Goal: Task Accomplishment & Management: Complete application form

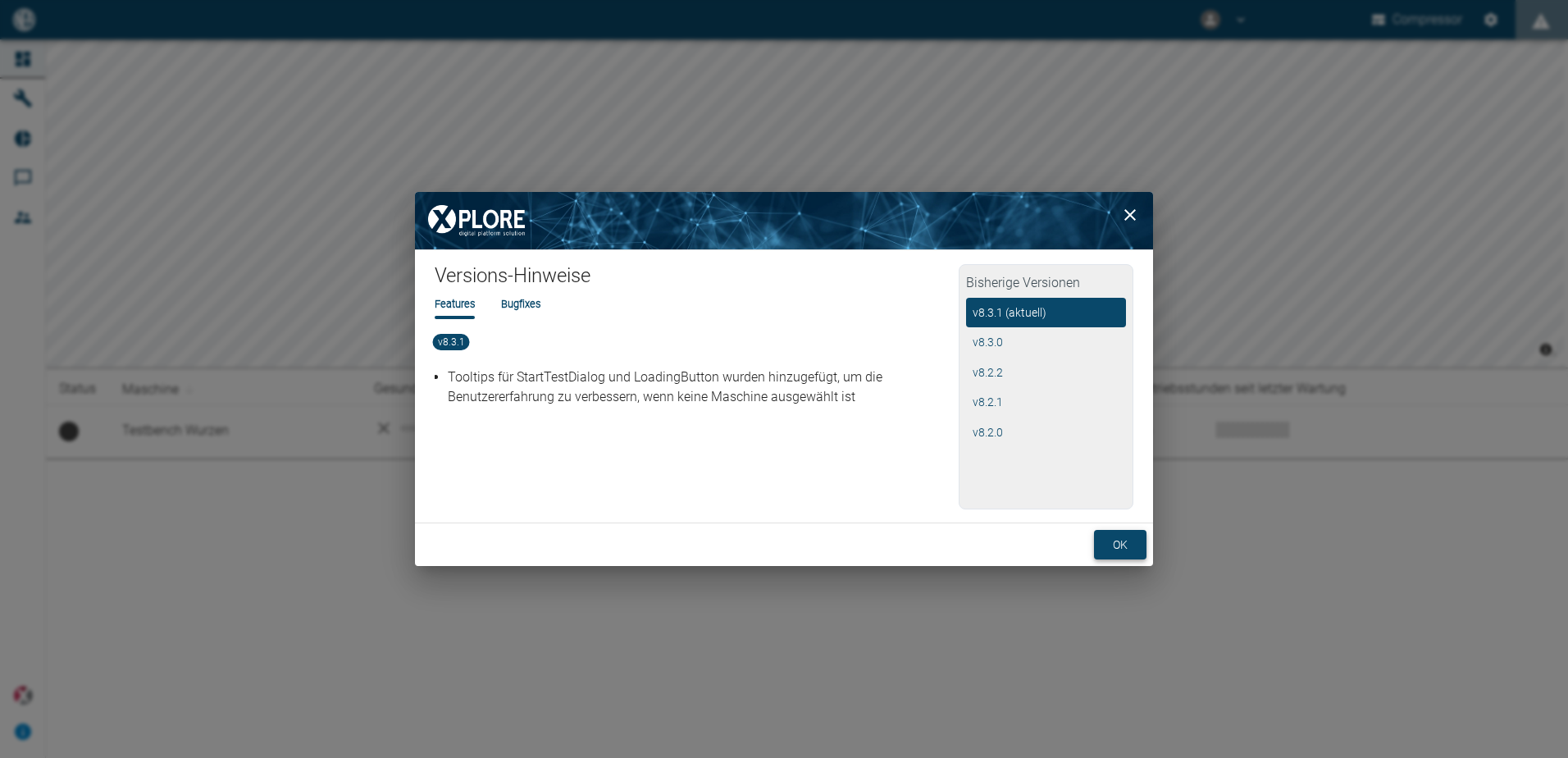
click at [1112, 541] on button "ok" at bounding box center [1120, 545] width 53 height 31
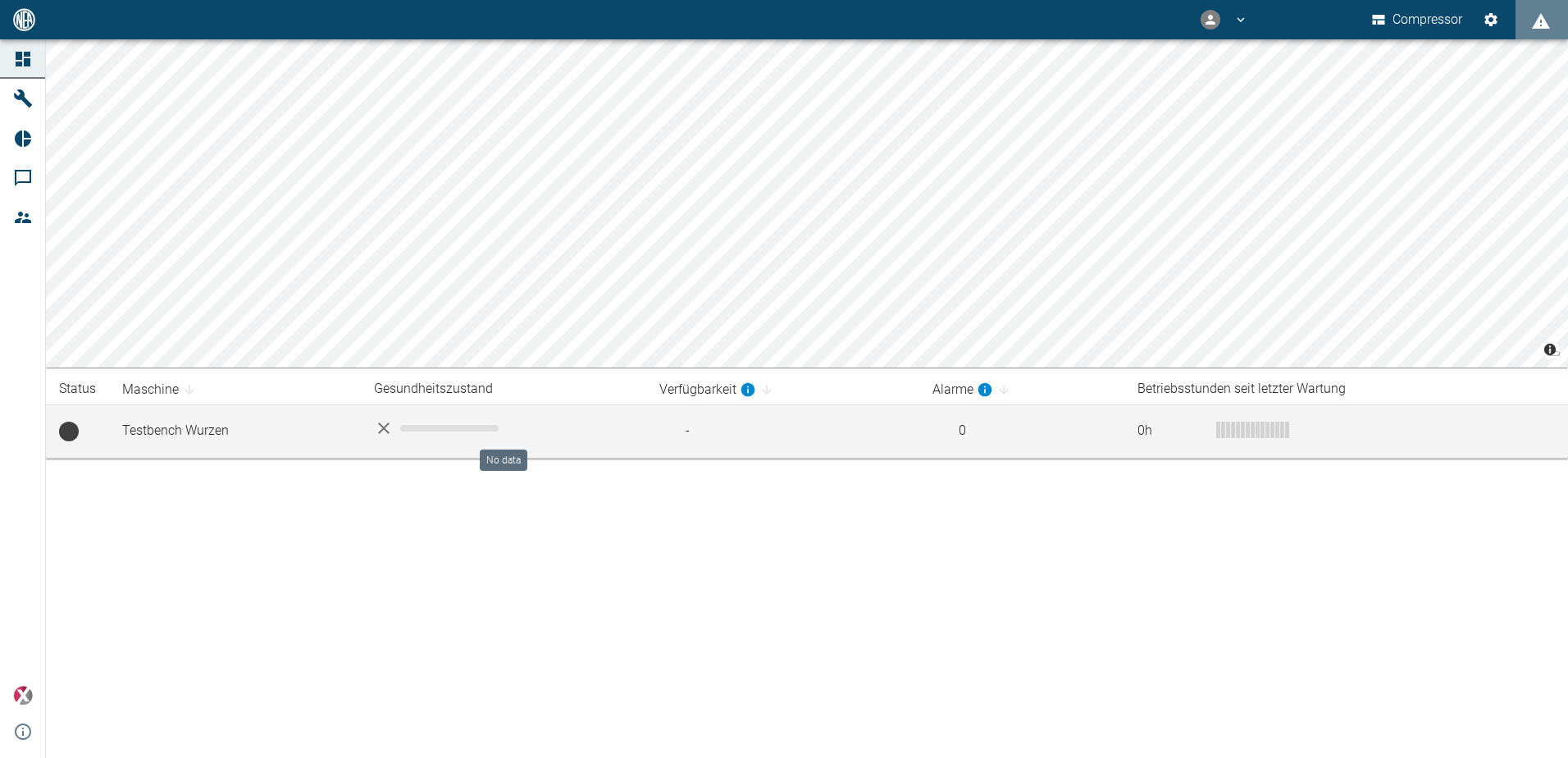
click at [406, 418] on div "No data" at bounding box center [503, 428] width 259 height 20
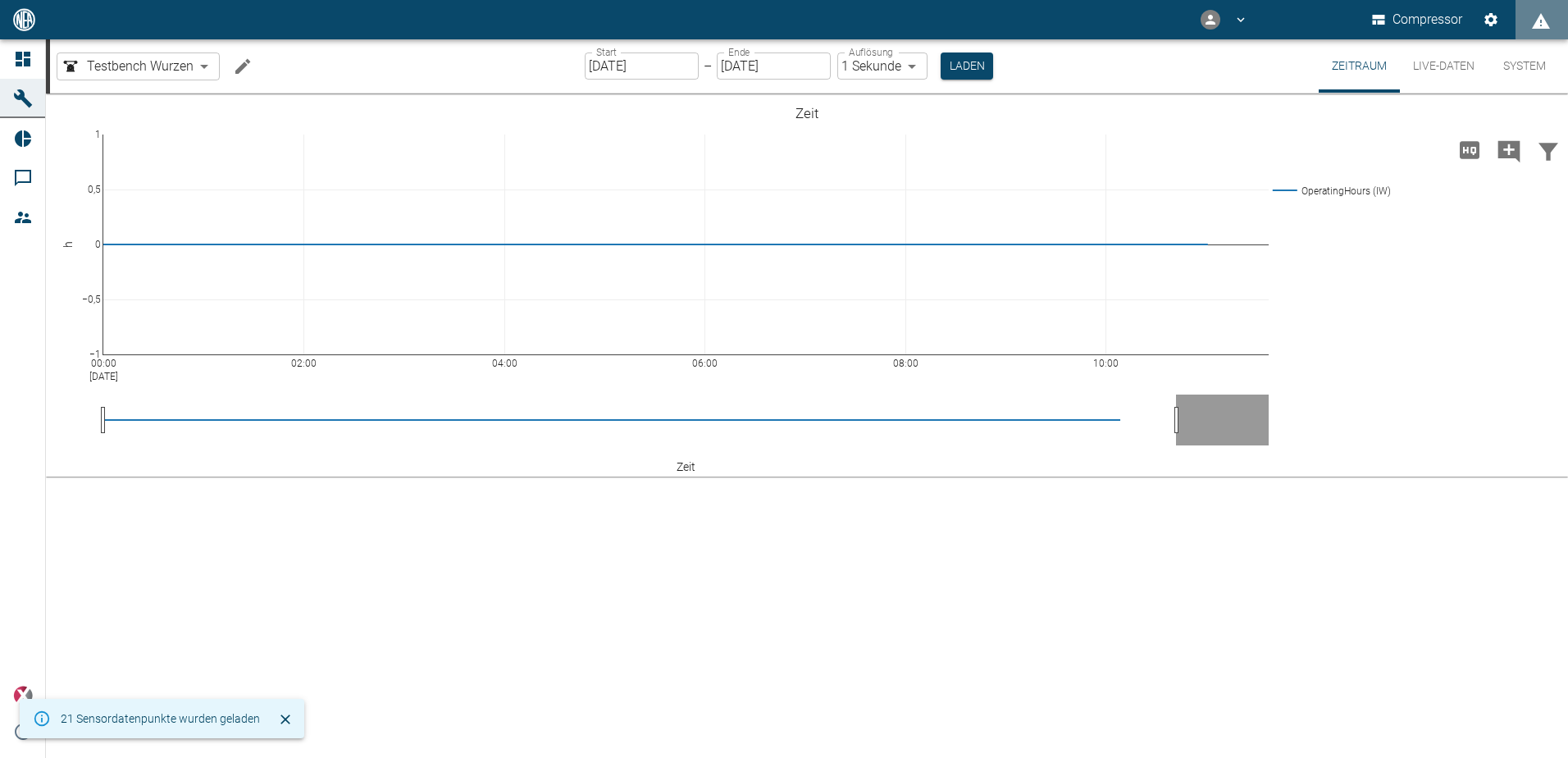
click at [1460, 65] on button "Live-Daten" at bounding box center [1443, 65] width 87 height 53
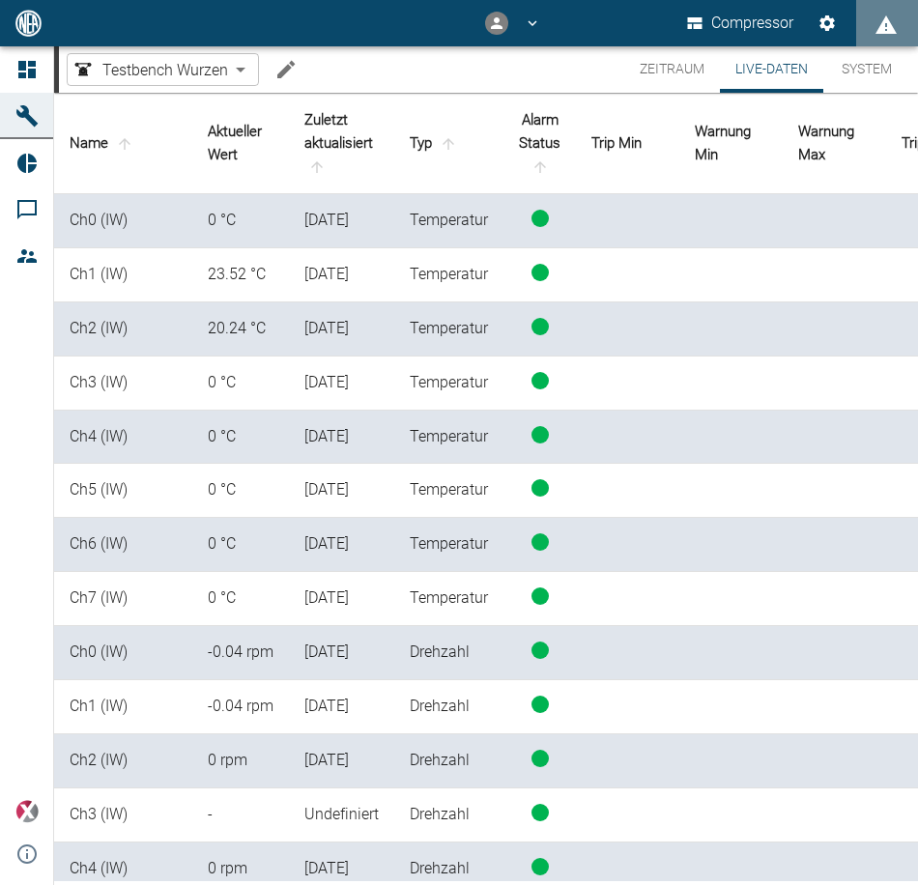
click at [685, 80] on button "Zeitraum" at bounding box center [672, 69] width 96 height 46
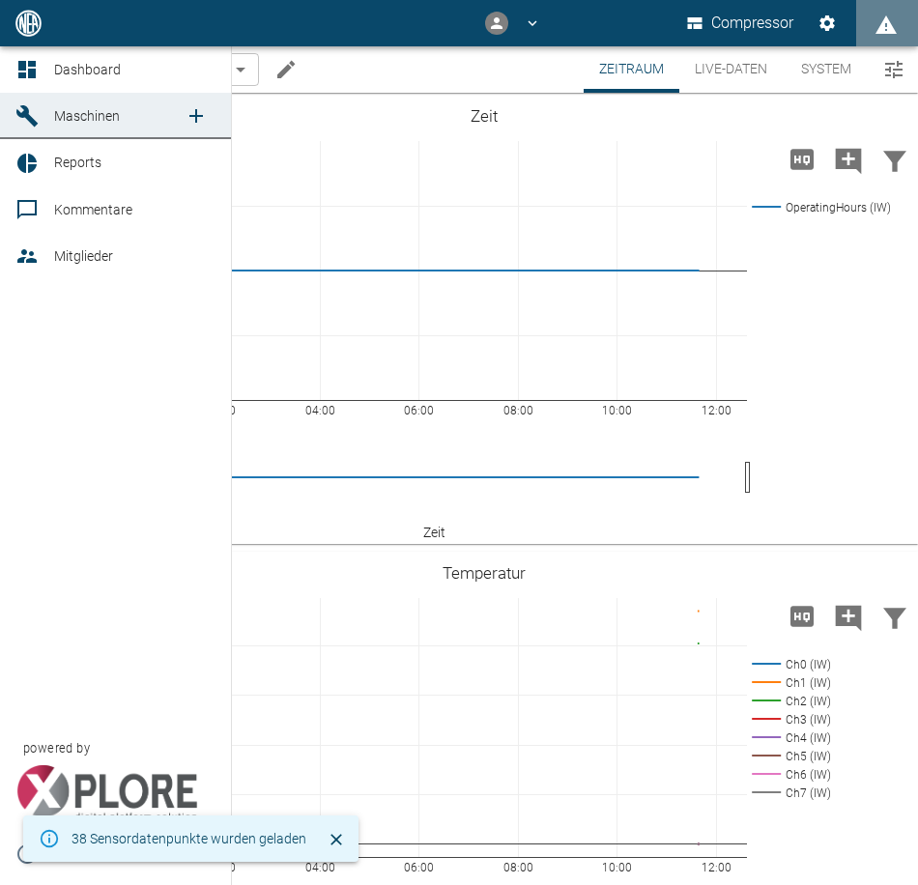
click at [39, 162] on div at bounding box center [29, 163] width 29 height 23
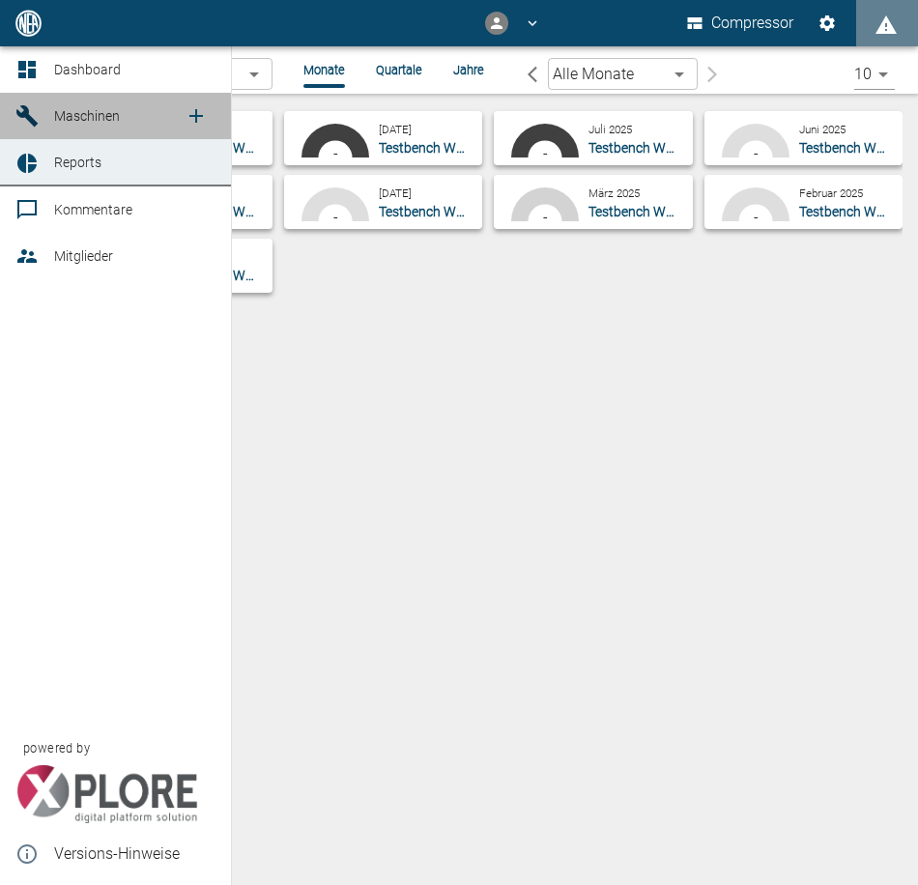
click at [80, 114] on span "Maschinen" at bounding box center [87, 115] width 66 height 15
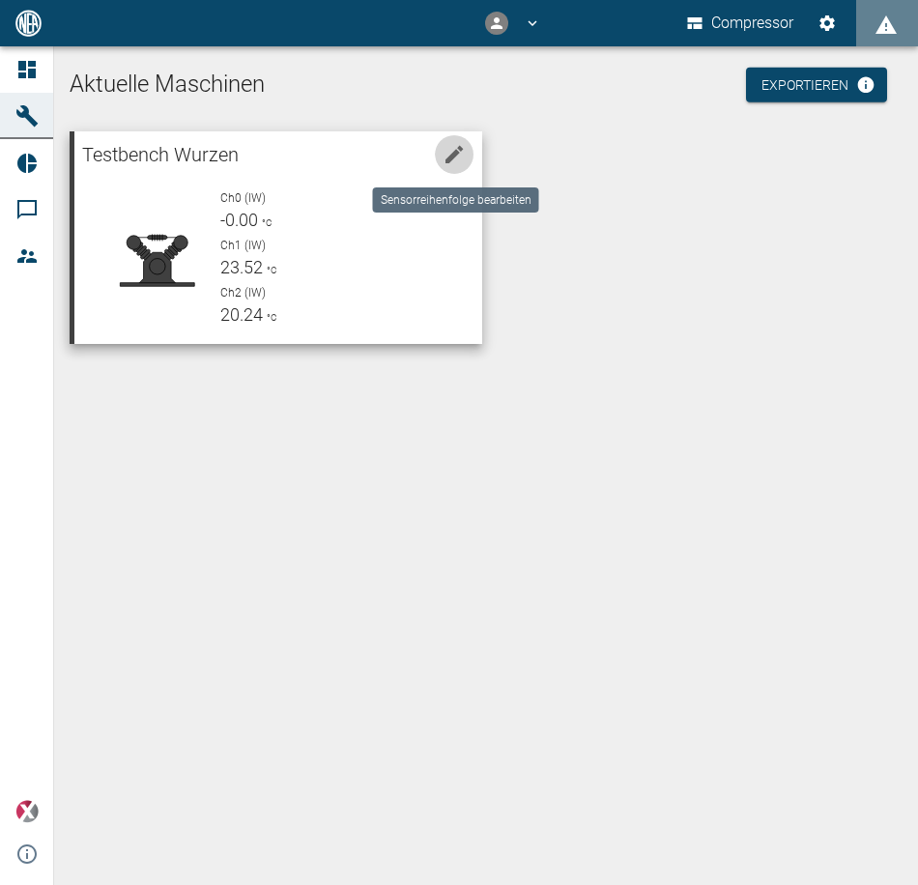
click at [464, 150] on icon "edit machine" at bounding box center [454, 154] width 23 height 23
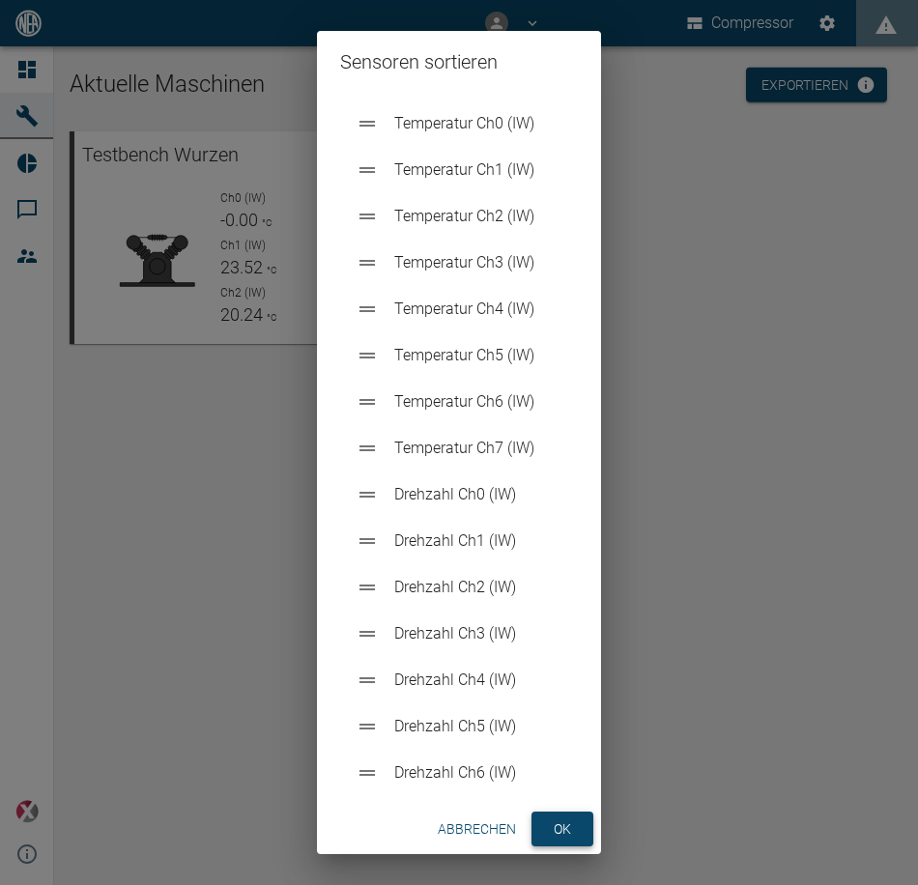
click at [558, 823] on button "ok" at bounding box center [562, 830] width 62 height 36
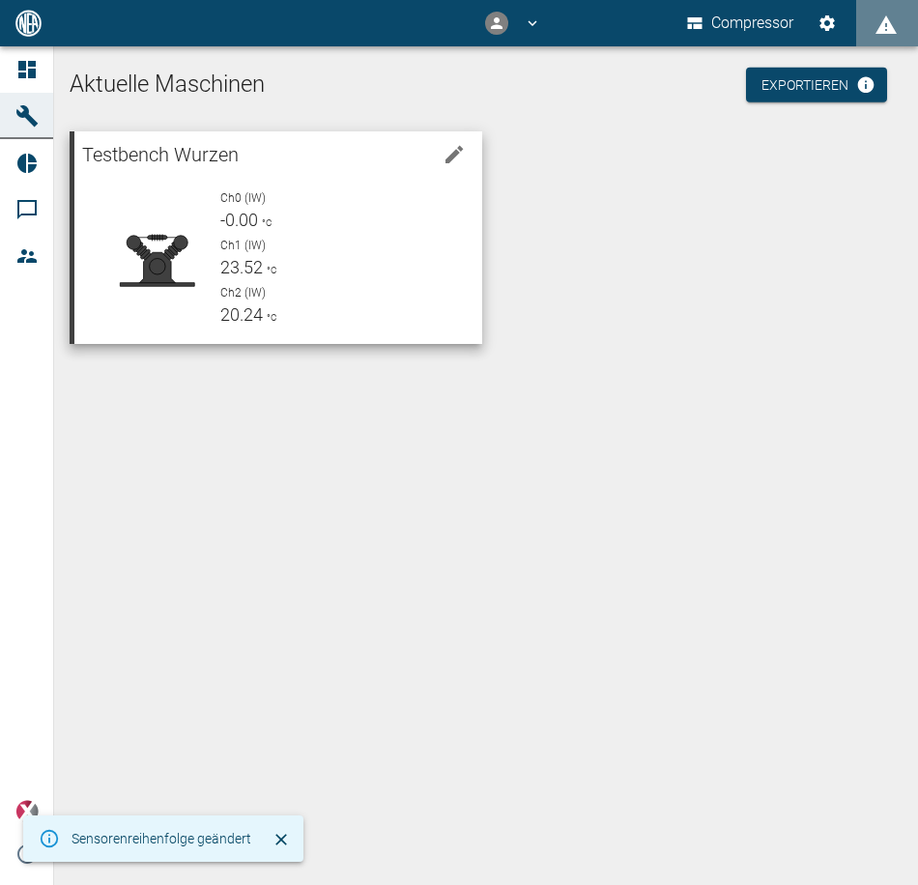
click at [119, 179] on div at bounding box center [139, 251] width 130 height 155
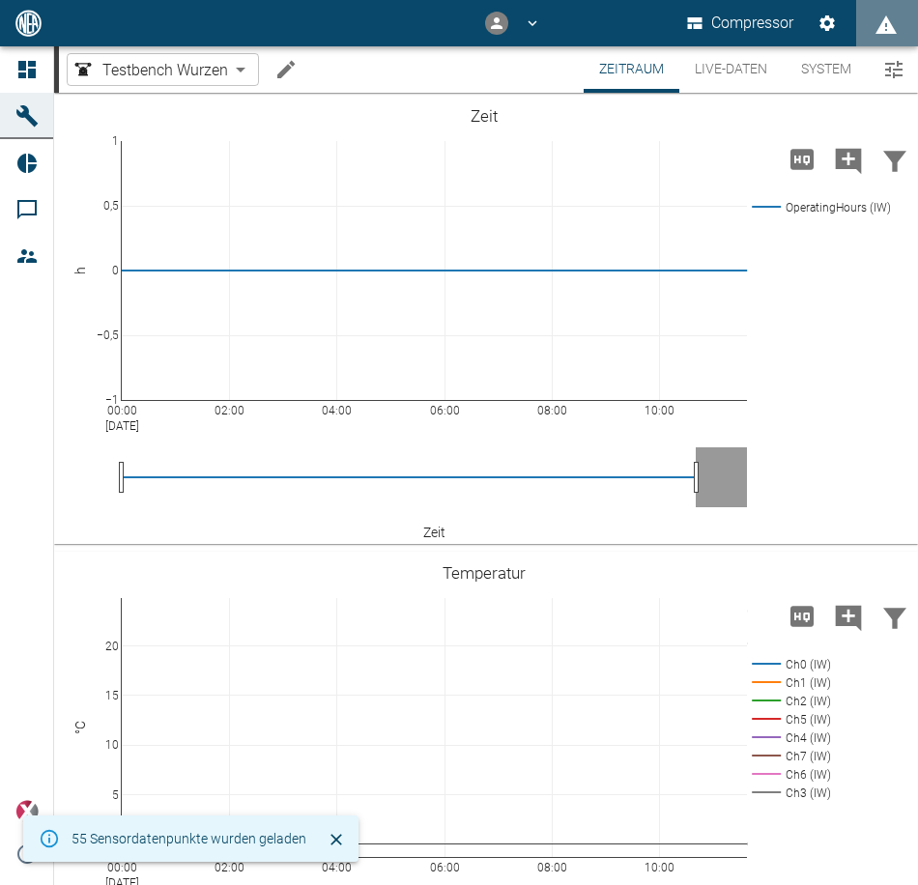
click at [819, 53] on button "System" at bounding box center [826, 69] width 87 height 46
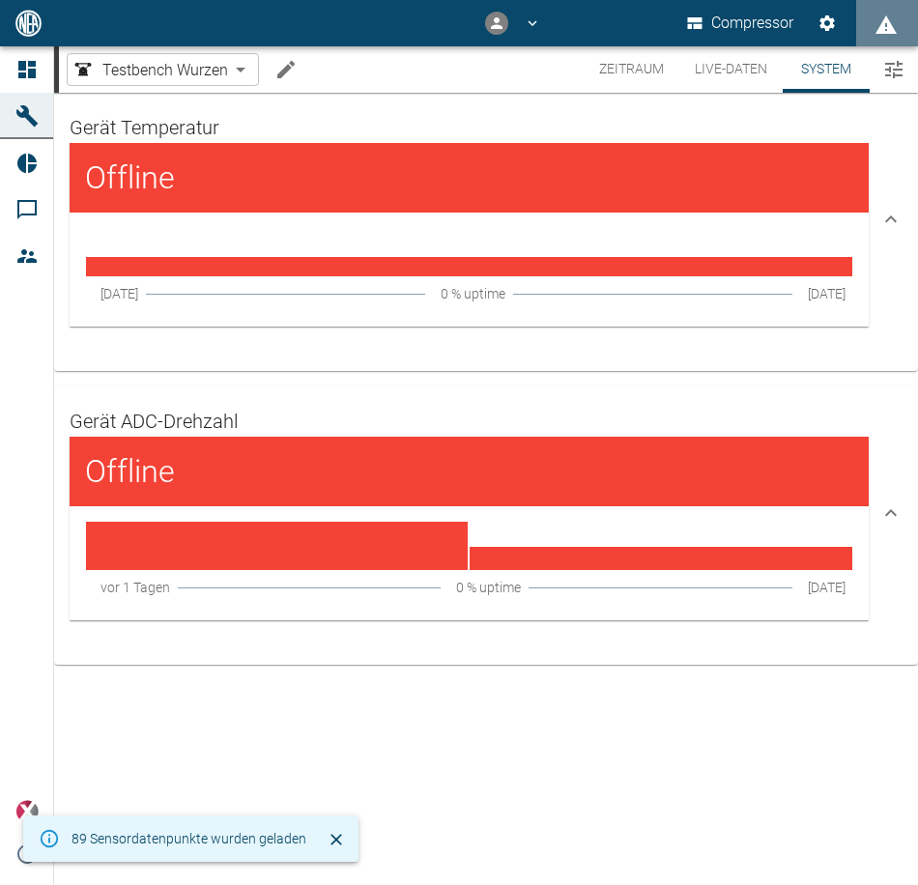
click at [721, 55] on button "Live-Daten" at bounding box center [730, 69] width 103 height 46
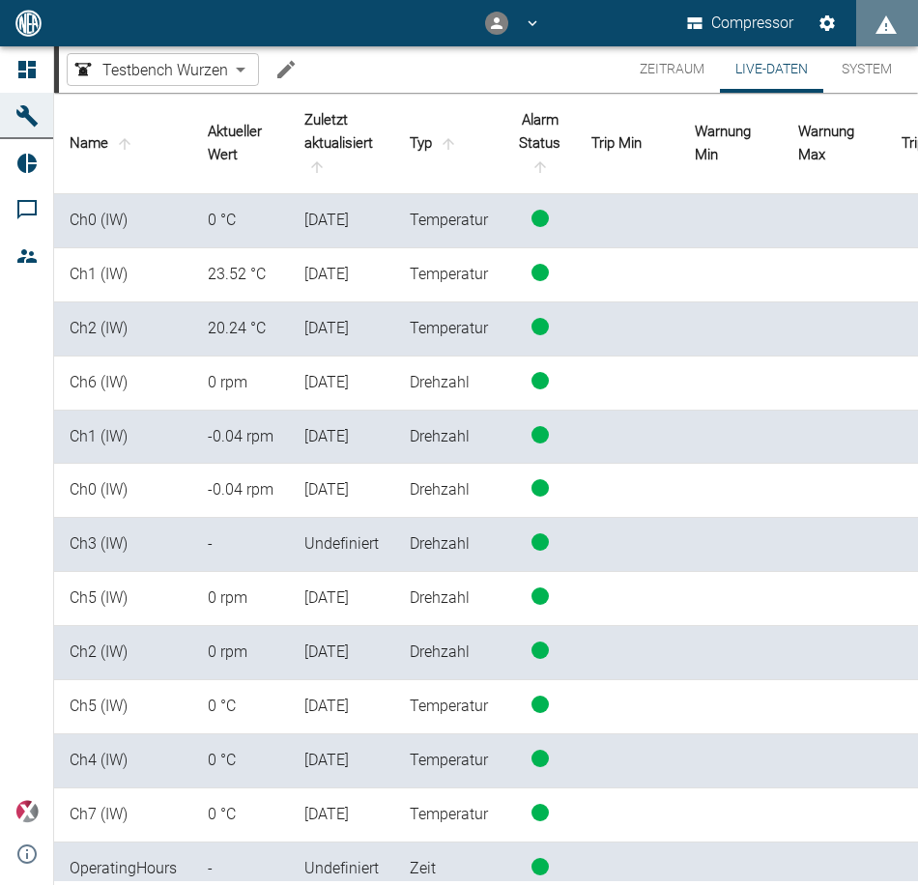
click at [182, 72] on body "Compressor Dashboard Maschinen Reports Kommentare Mitglieder powered by Version…" at bounding box center [459, 442] width 918 height 885
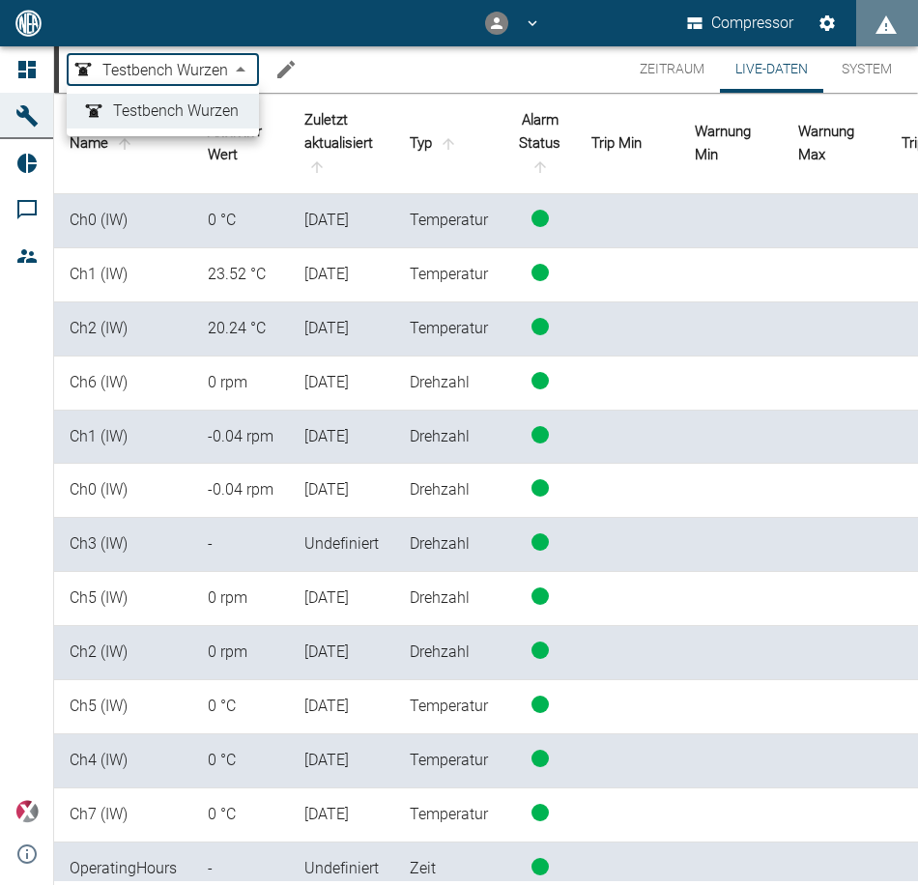
click at [180, 101] on span "Testbench Wurzen" at bounding box center [176, 111] width 126 height 23
click at [790, 15] on button "Compressor" at bounding box center [740, 23] width 115 height 35
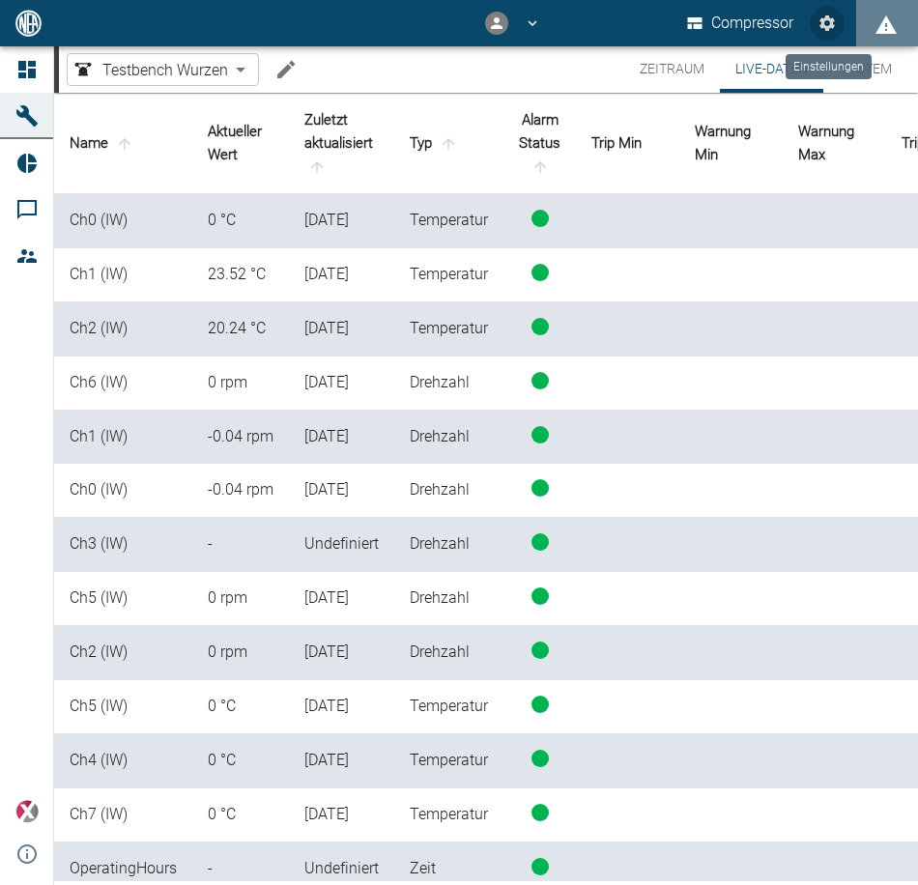
click at [818, 16] on icon "Einstellungen" at bounding box center [827, 23] width 19 height 19
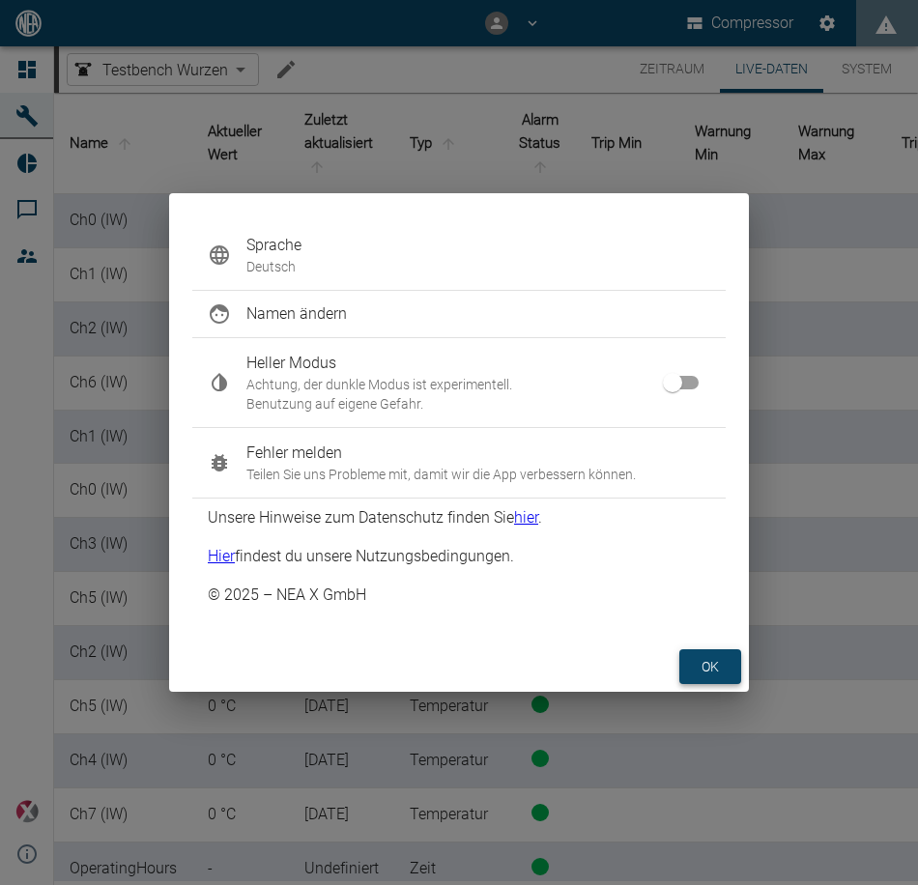
click at [701, 663] on button "ok" at bounding box center [710, 667] width 62 height 36
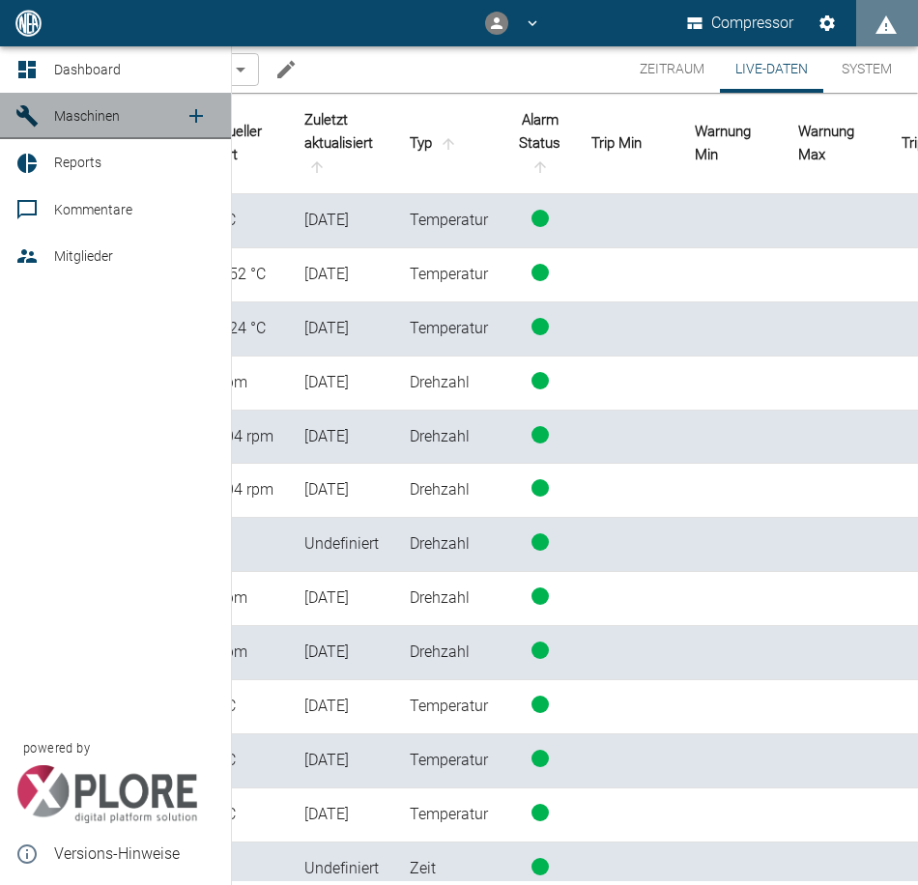
click at [103, 107] on span "Maschinen" at bounding box center [119, 115] width 130 height 23
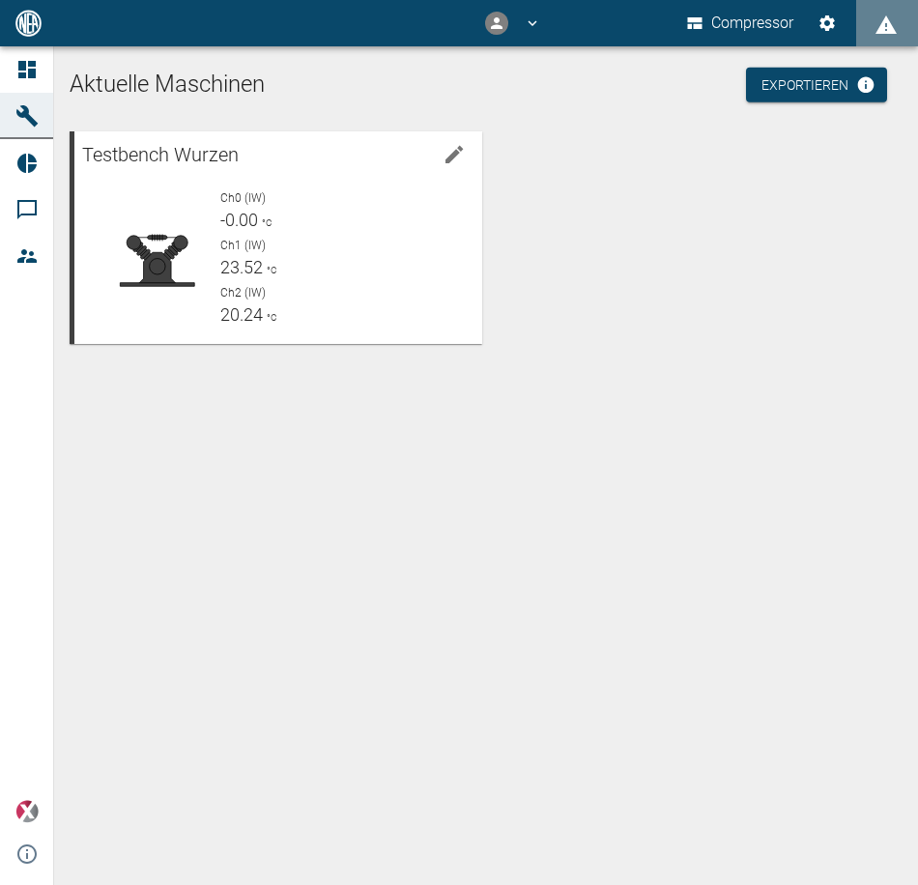
click at [768, 182] on div "Testbench Wurzen Ch0 (IW) -0.00 °C Ch1 (IW) 23.52 °C Ch2 (IW) 20.24 °C" at bounding box center [482, 234] width 841 height 220
click at [781, 91] on link "Exportieren" at bounding box center [816, 86] width 141 height 36
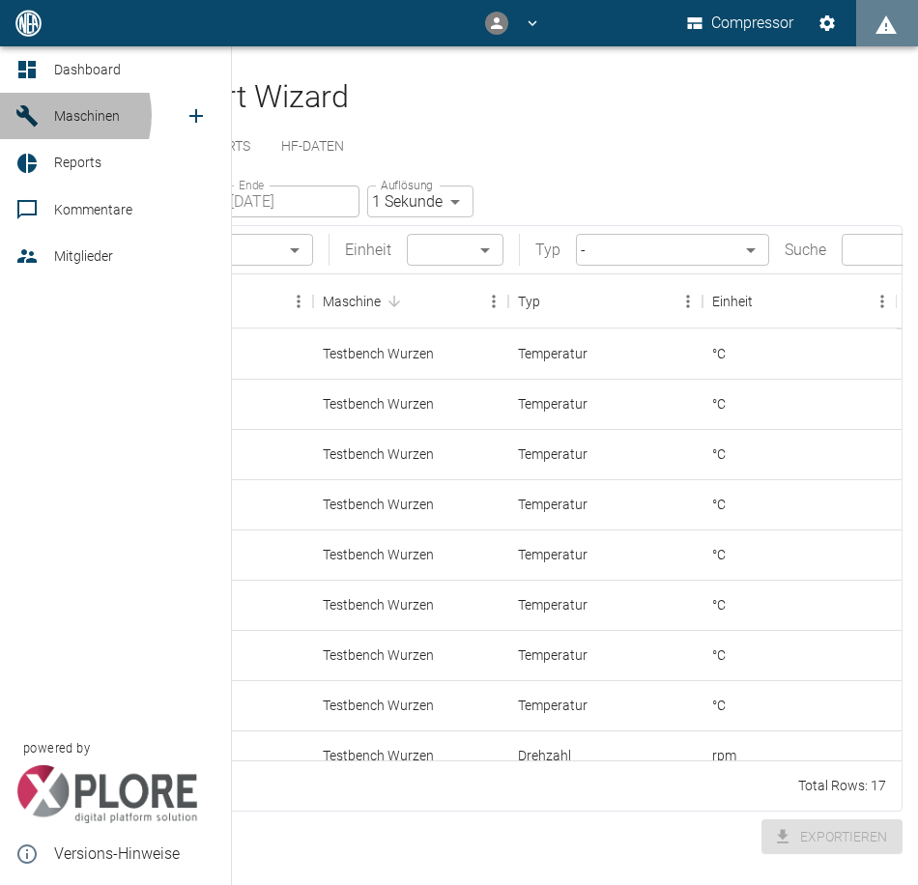
click at [46, 115] on link "Maschinen" at bounding box center [115, 116] width 231 height 46
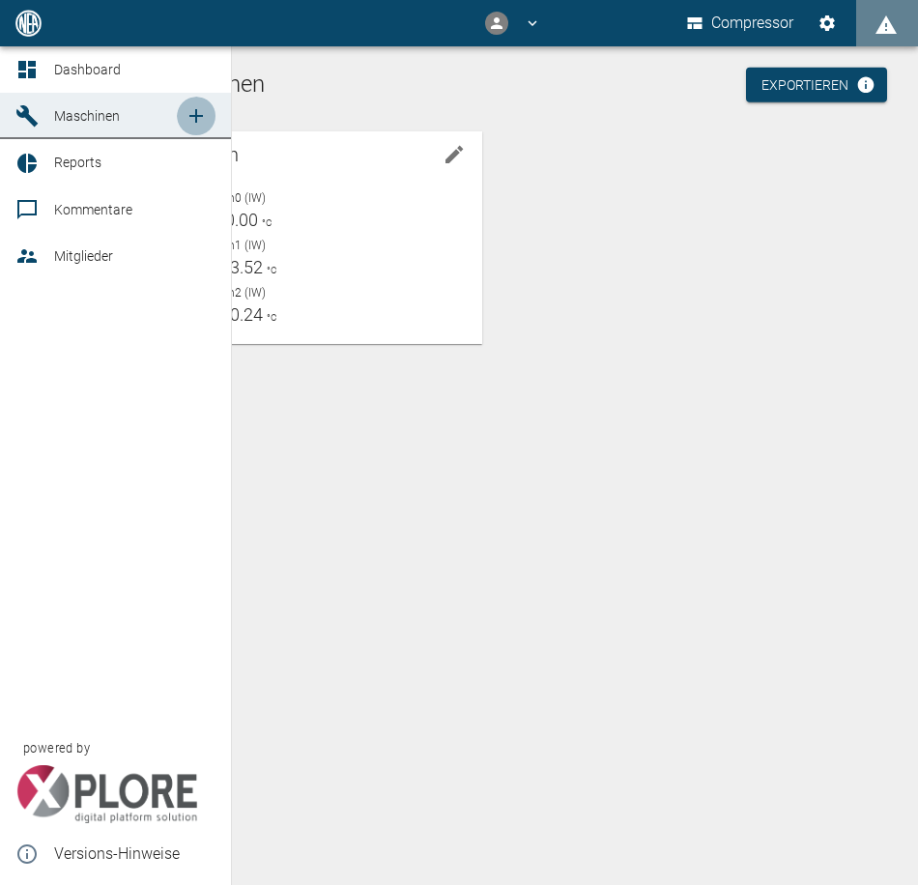
click at [197, 112] on icon "new /machines" at bounding box center [196, 116] width 14 height 14
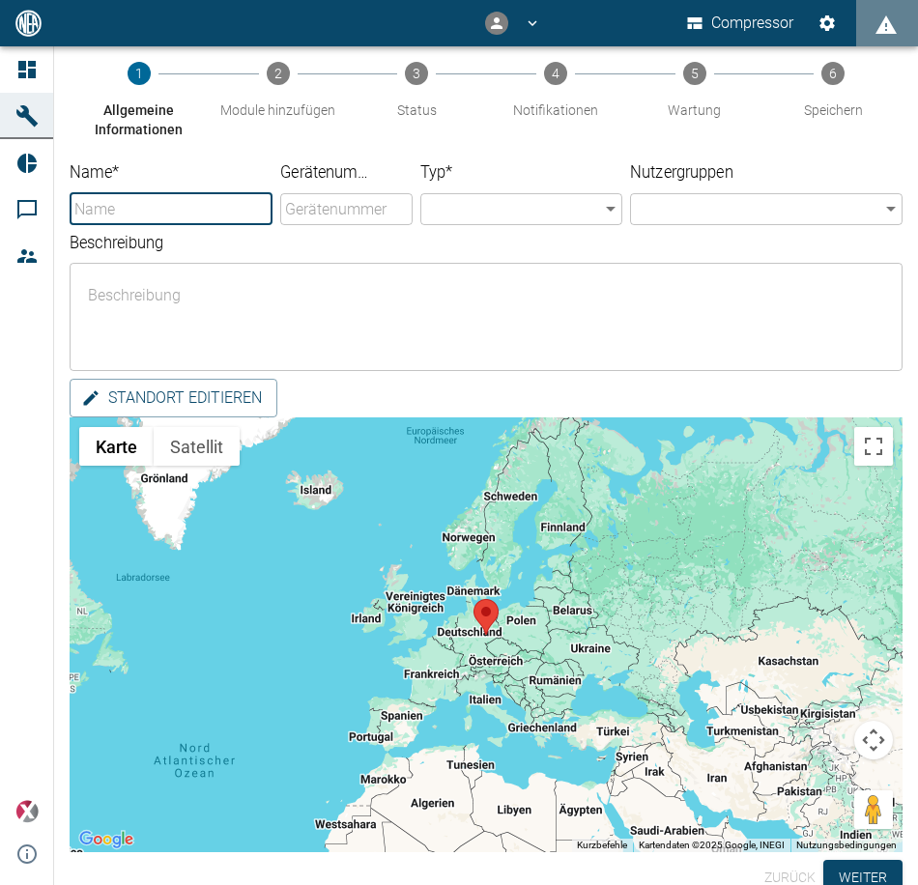
click at [210, 213] on input "Name *" at bounding box center [171, 209] width 203 height 32
type input "testprobelauf"
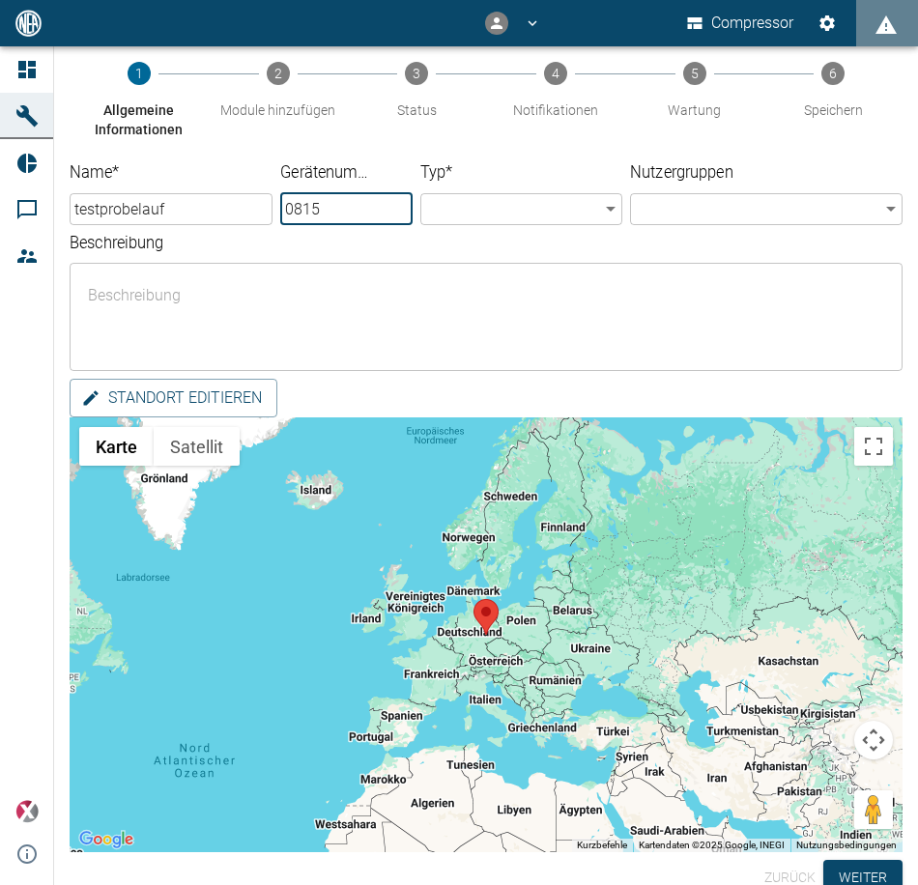
type input "0815"
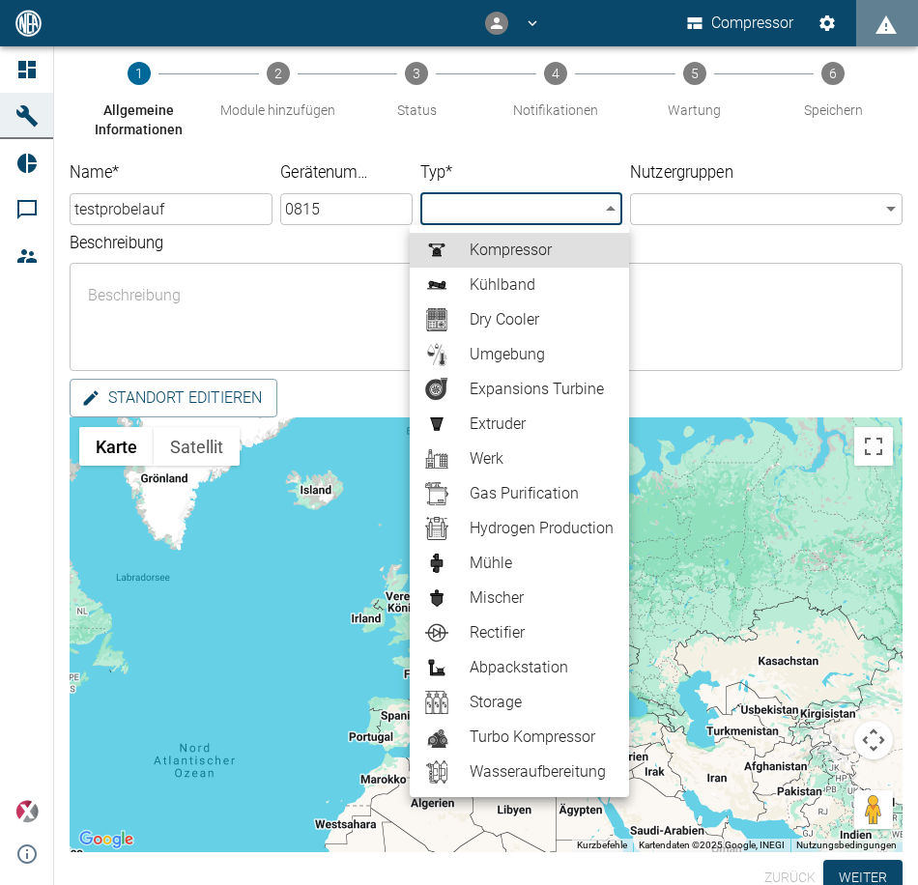
click at [484, 245] on span "Kompressor" at bounding box center [542, 250] width 144 height 23
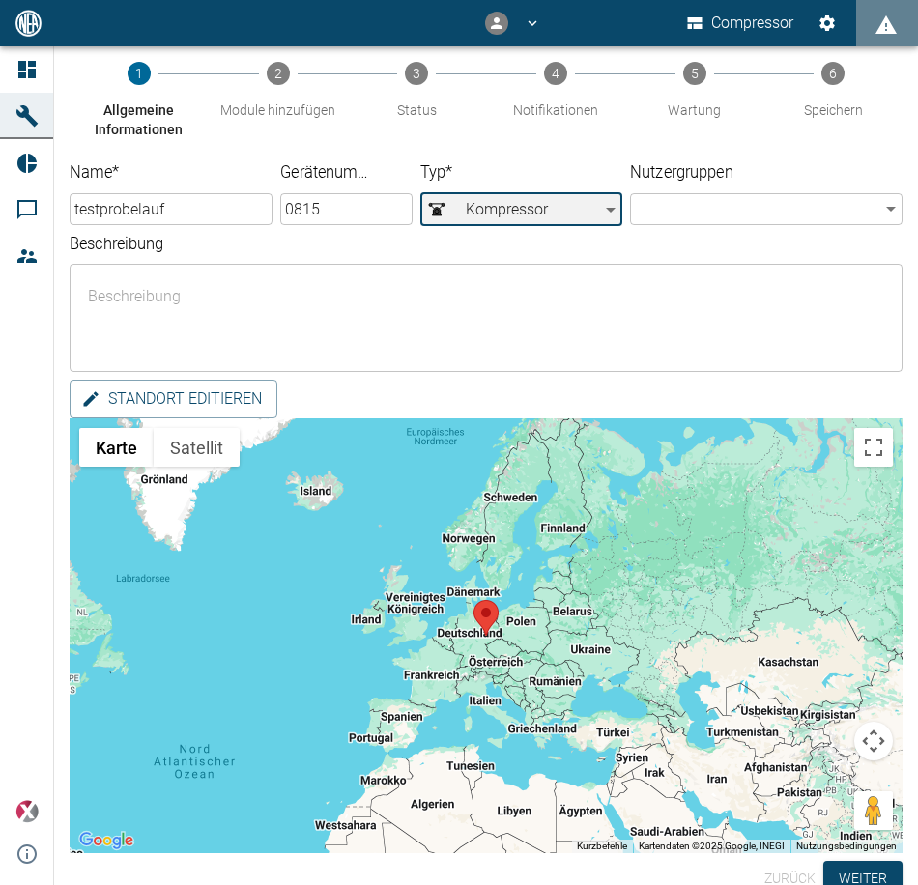
type input "Compressor"
click at [704, 204] on body "Compressor Dashboard Maschinen Reports Kommentare Mitglieder powered by Version…" at bounding box center [459, 442] width 918 height 885
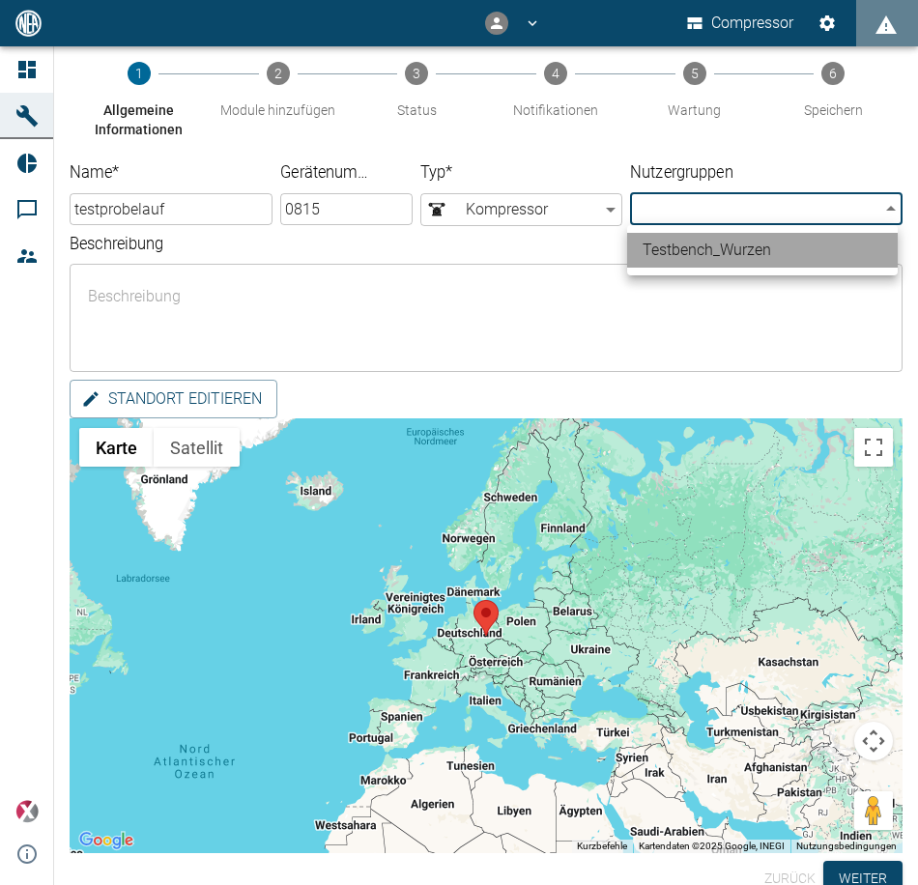
click at [726, 250] on li "Testbench_Wurzen" at bounding box center [762, 250] width 271 height 35
type input "95de42a4-bd98-49a7-9d3b-b27cf2f8df5b"
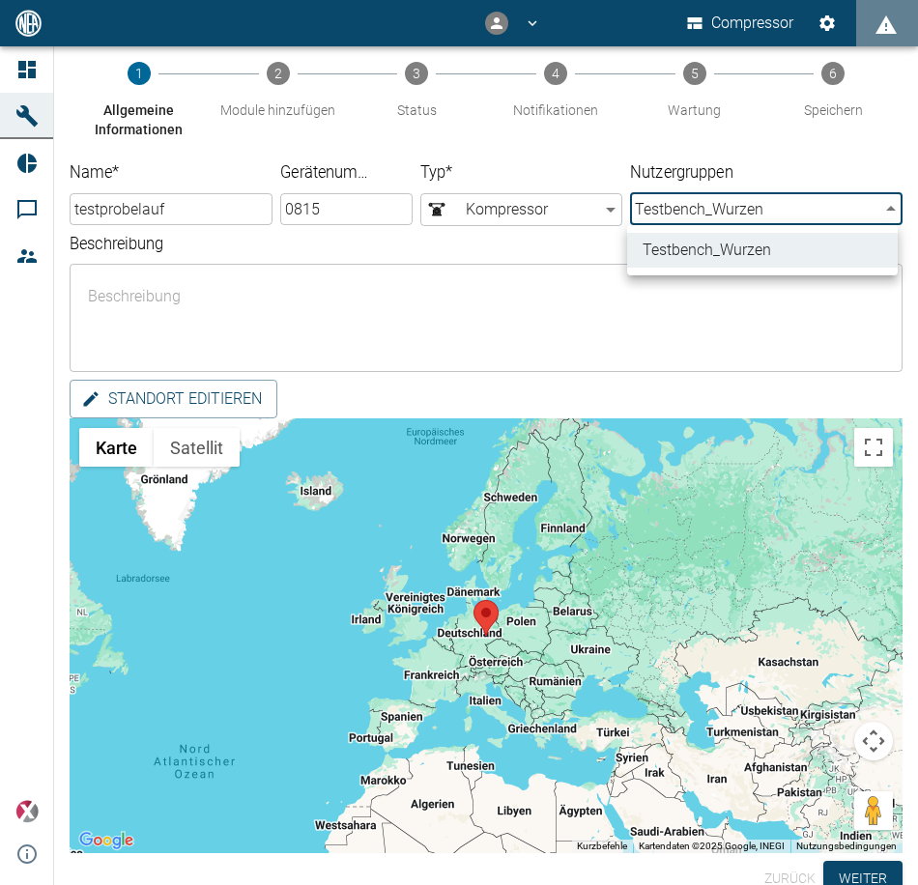
click at [861, 877] on div at bounding box center [459, 442] width 918 height 885
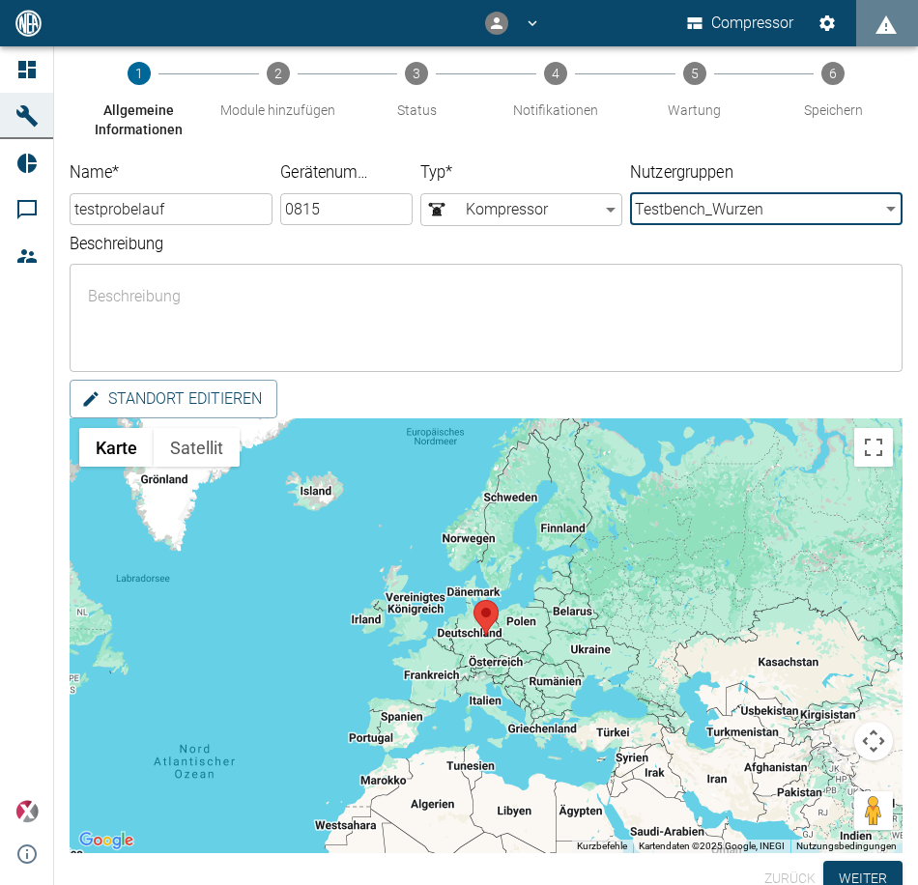
click at [861, 877] on button "Weiter" at bounding box center [862, 879] width 79 height 36
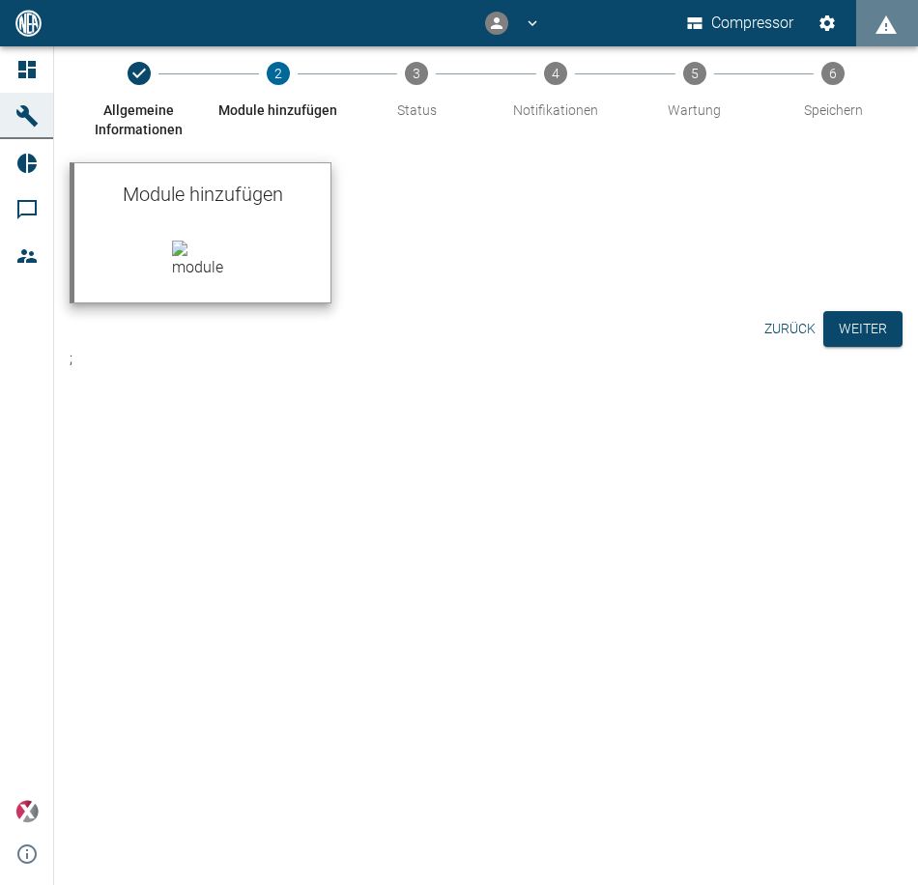
click at [222, 244] on img at bounding box center [203, 260] width 62 height 39
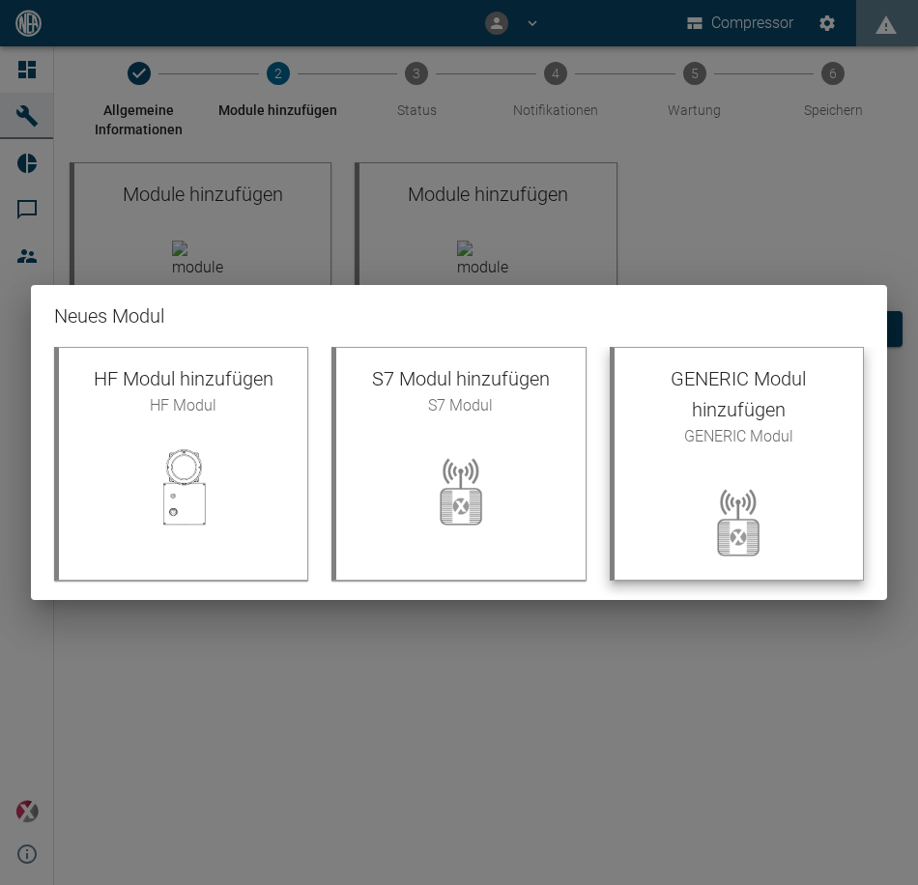
click at [763, 432] on span "GENERIC Modul" at bounding box center [738, 436] width 217 height 23
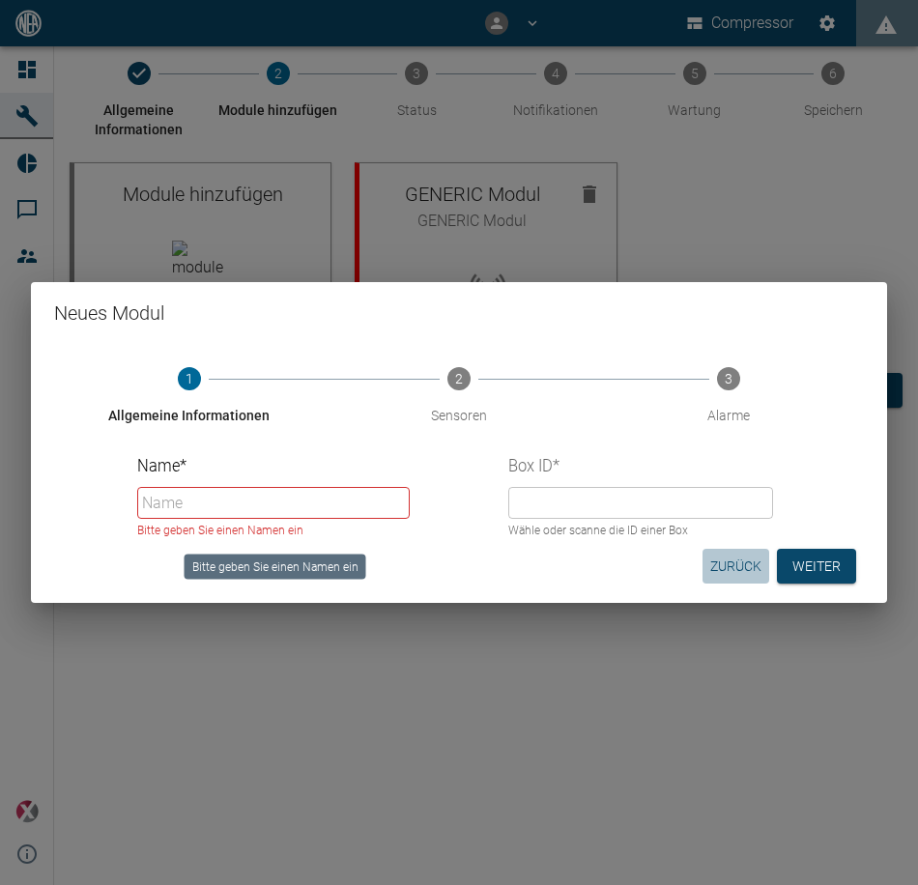
click at [709, 564] on button "Zurück" at bounding box center [736, 567] width 67 height 36
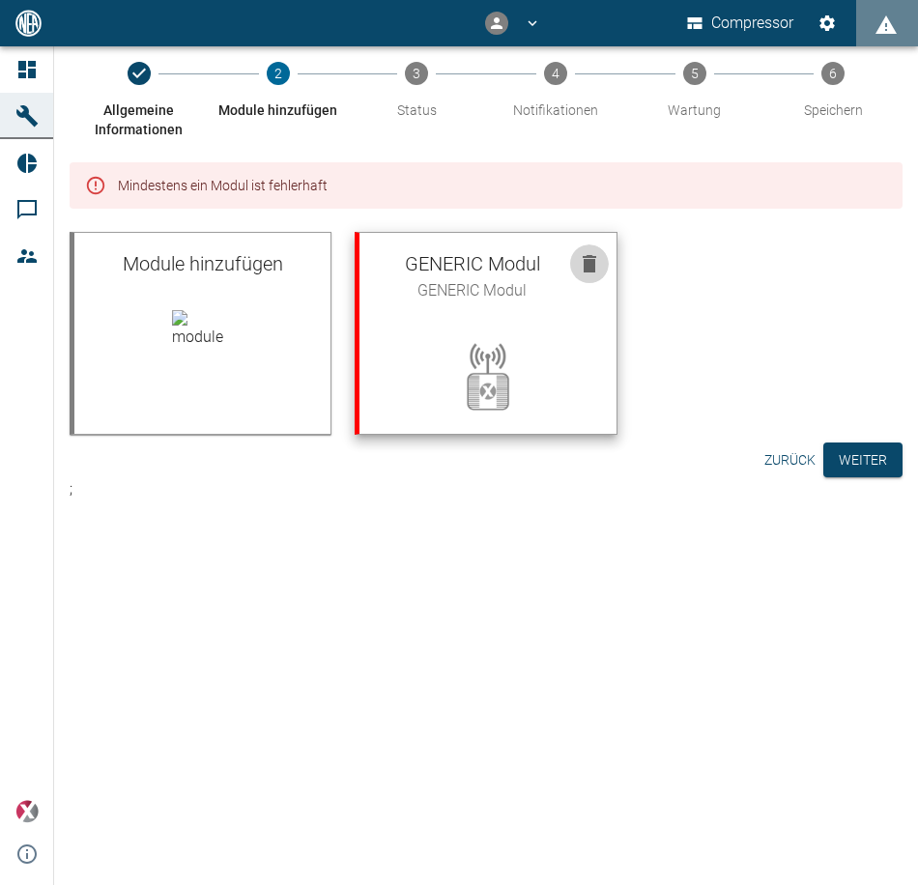
click at [590, 246] on button "button" at bounding box center [589, 263] width 39 height 39
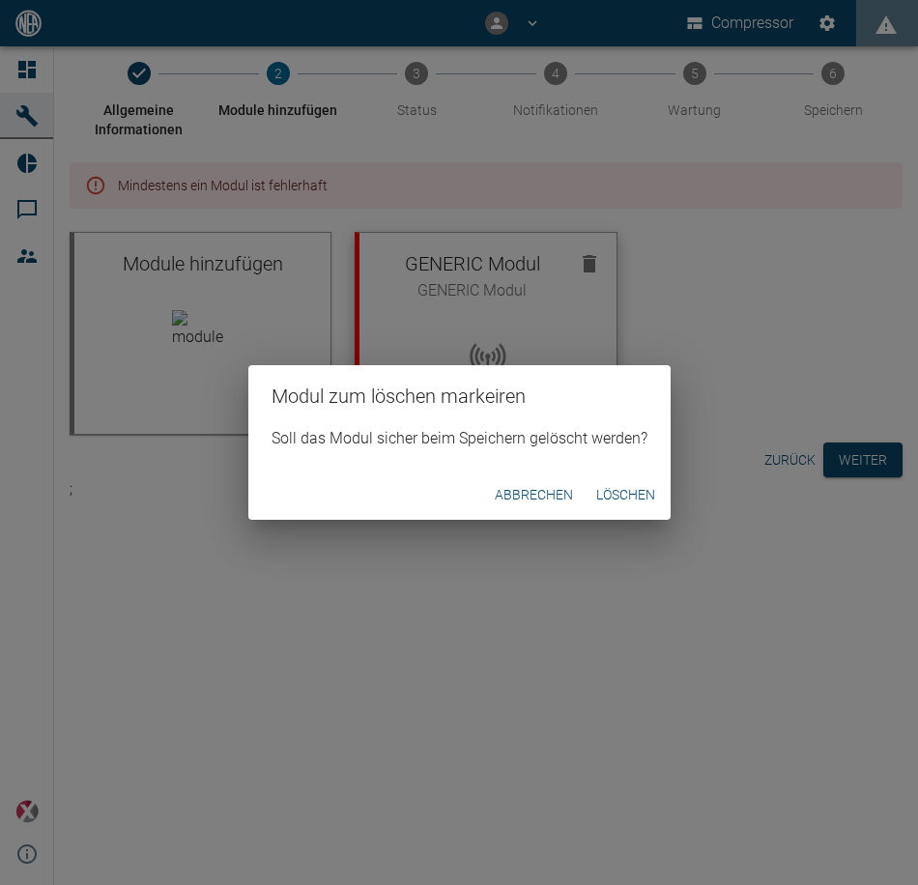
click at [608, 494] on button "Löschen" at bounding box center [626, 495] width 74 height 36
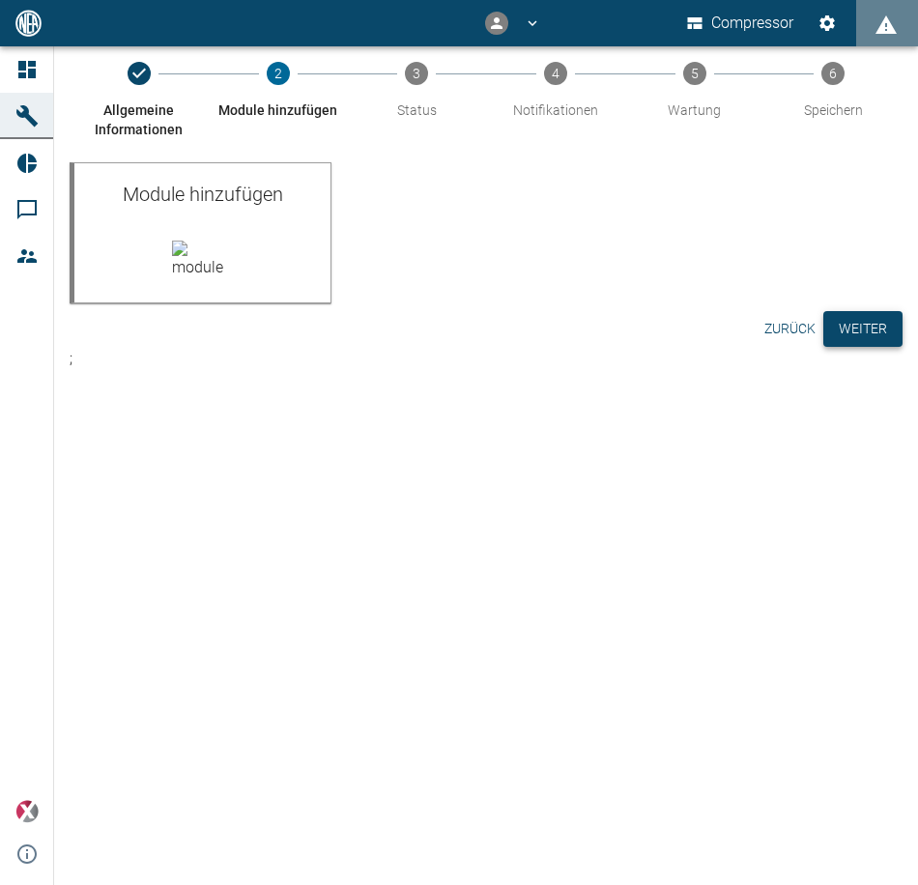
click at [834, 311] on button "Weiter" at bounding box center [862, 329] width 79 height 36
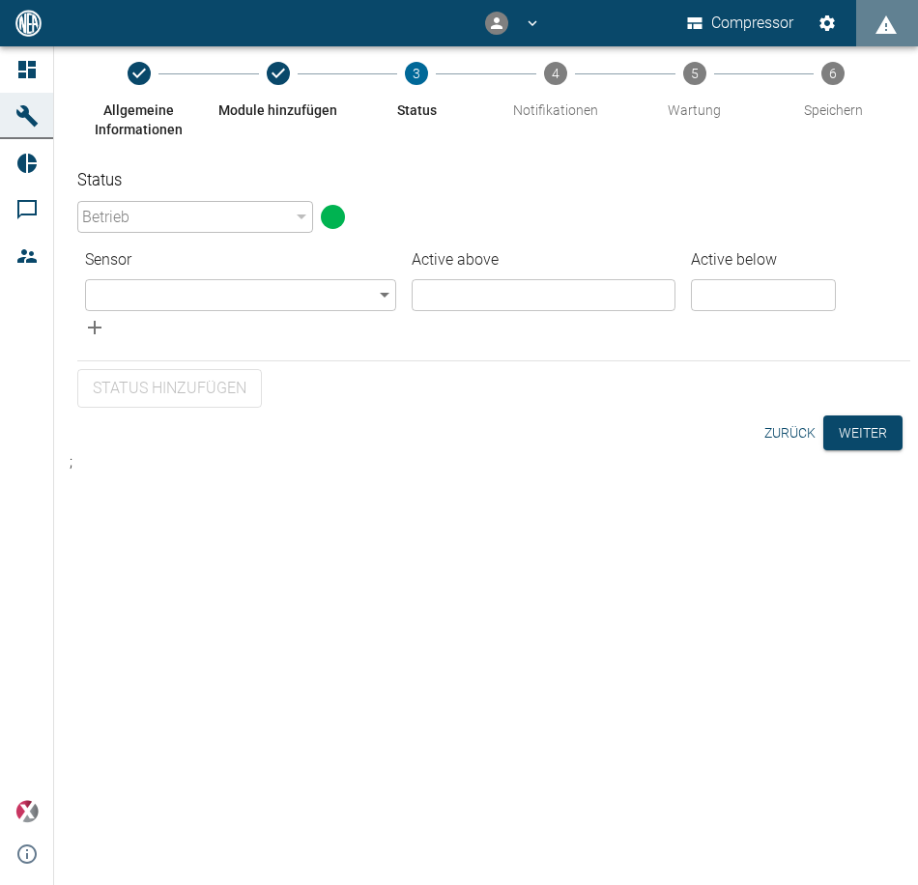
click at [169, 215] on div "Betrieb" at bounding box center [195, 217] width 236 height 32
click at [184, 284] on body "Compressor Dashboard Maschinen Reports Kommentare Mitglieder powered by Version…" at bounding box center [459, 442] width 918 height 885
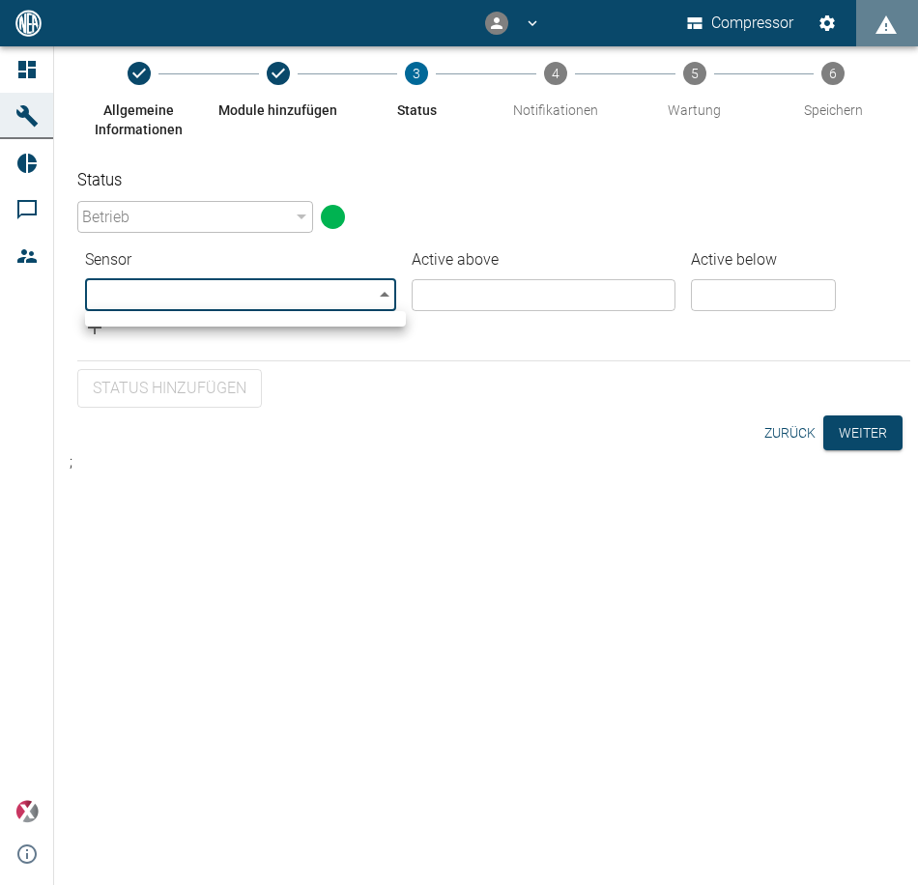
click at [196, 284] on div at bounding box center [459, 442] width 918 height 885
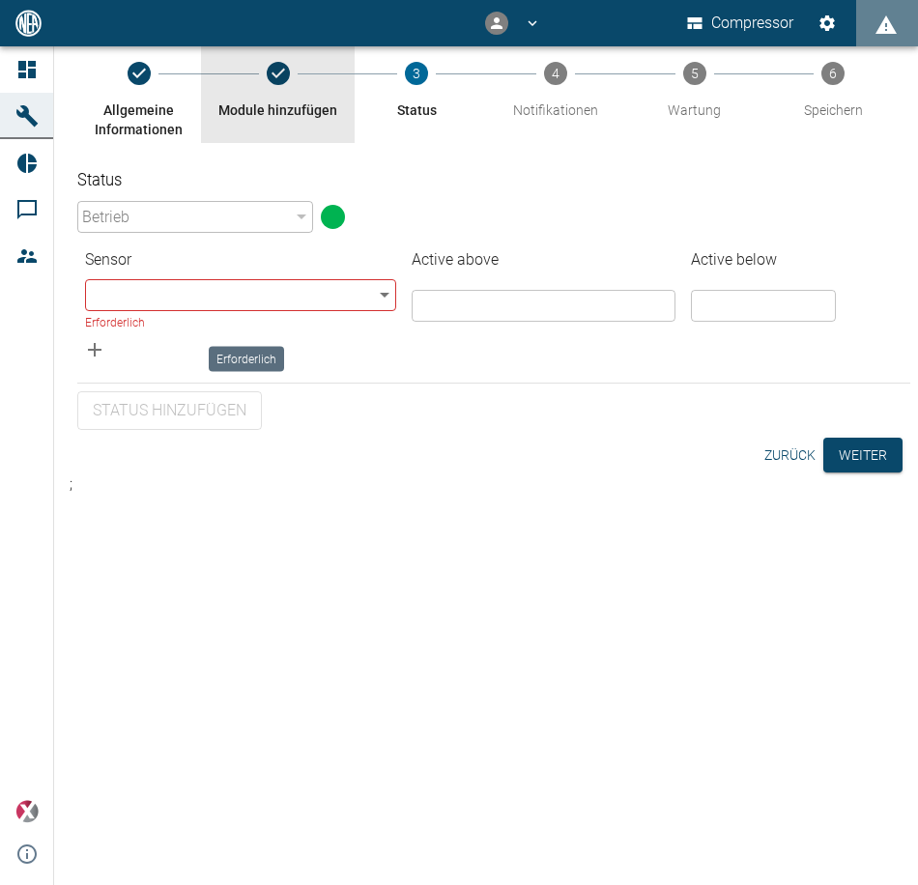
drag, startPoint x: 278, startPoint y: 102, endPoint x: 289, endPoint y: 95, distance: 13.1
click at [288, 96] on span "Module hinzufügen" at bounding box center [277, 102] width 119 height 35
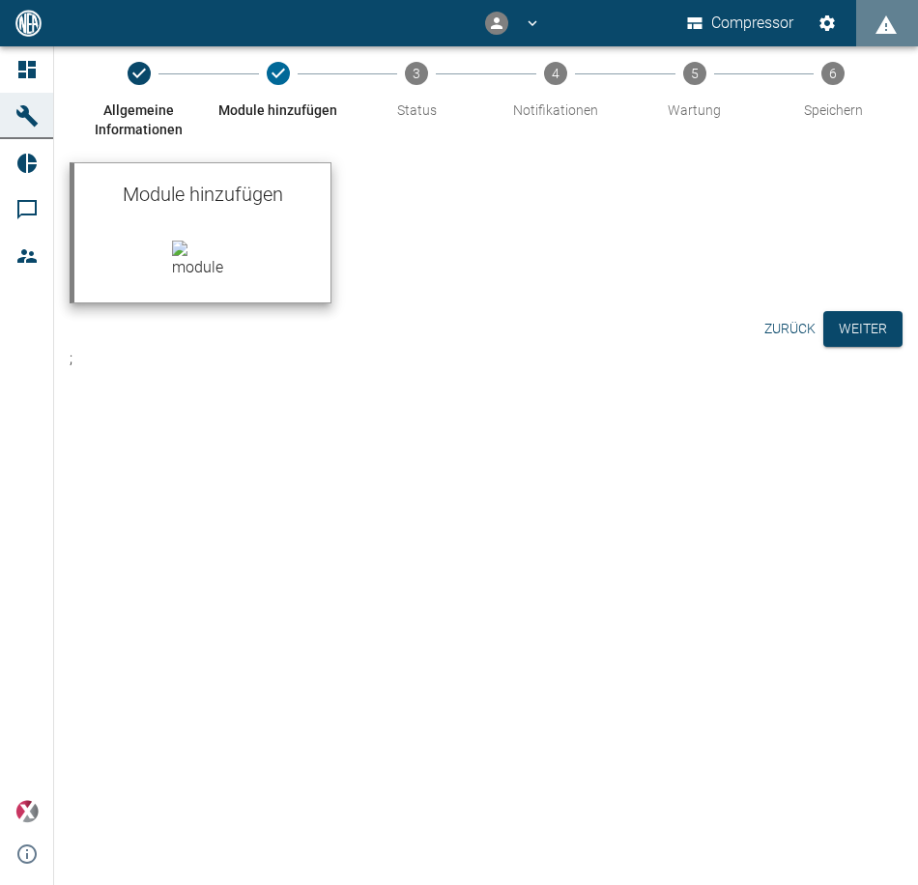
click at [222, 211] on div "Module hinzufügen" at bounding box center [202, 194] width 256 height 62
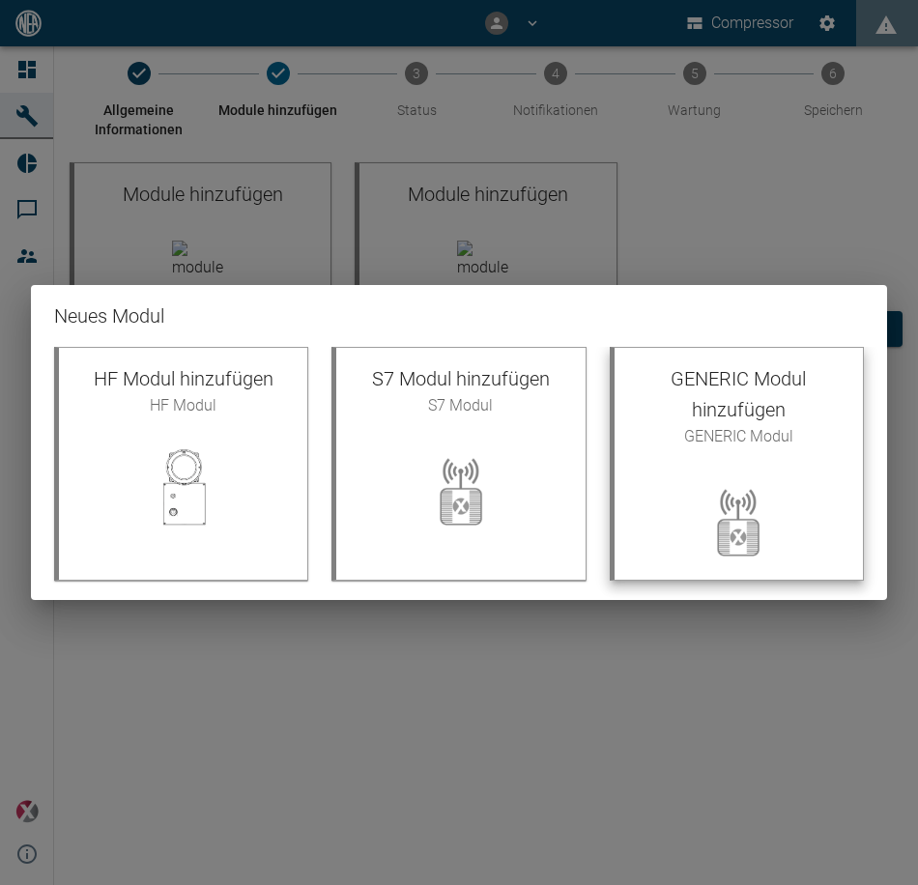
click at [738, 443] on span "GENERIC Modul" at bounding box center [738, 436] width 217 height 23
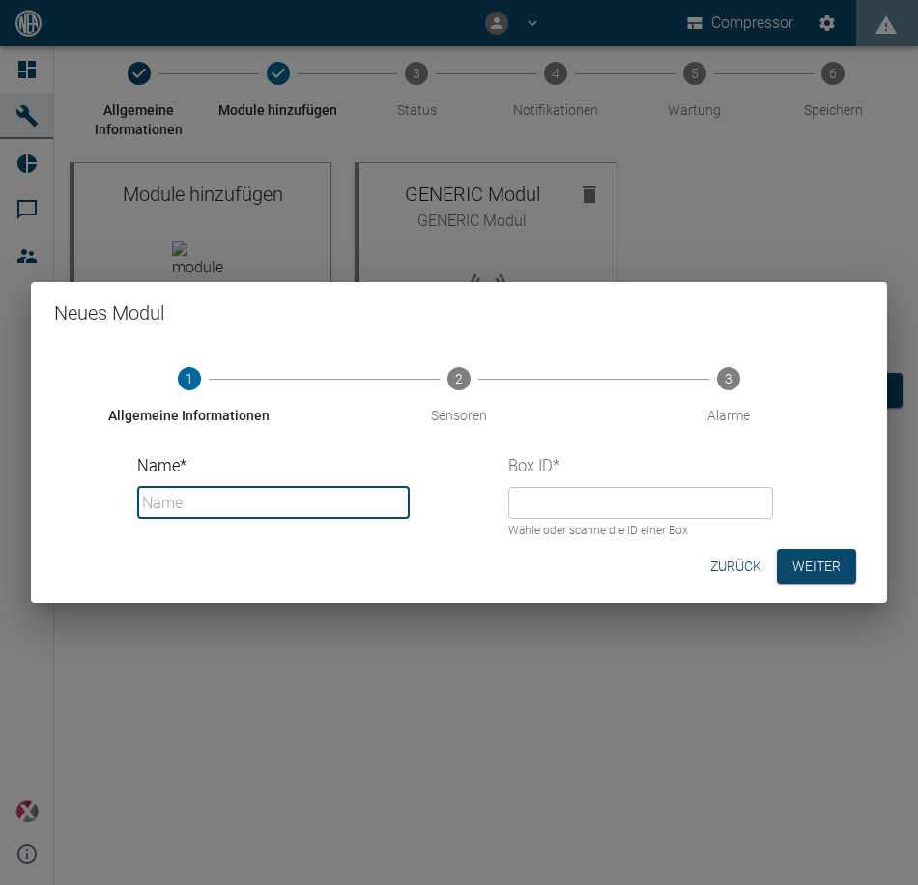
click at [215, 511] on input "Name *" at bounding box center [273, 503] width 273 height 32
type input "Temp"
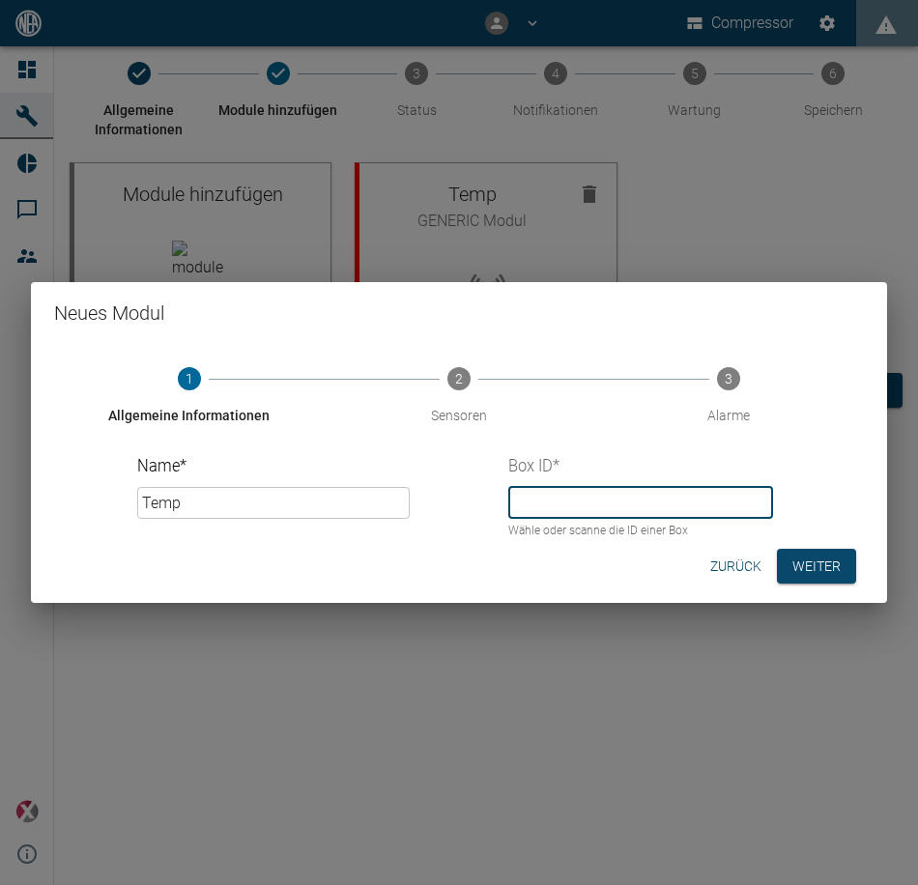
click at [732, 495] on input "text" at bounding box center [640, 503] width 265 height 32
click at [532, 528] on p "Wähle oder scanne die ID einer Box" at bounding box center [633, 531] width 251 height 19
click at [535, 503] on input "text" at bounding box center [640, 503] width 265 height 32
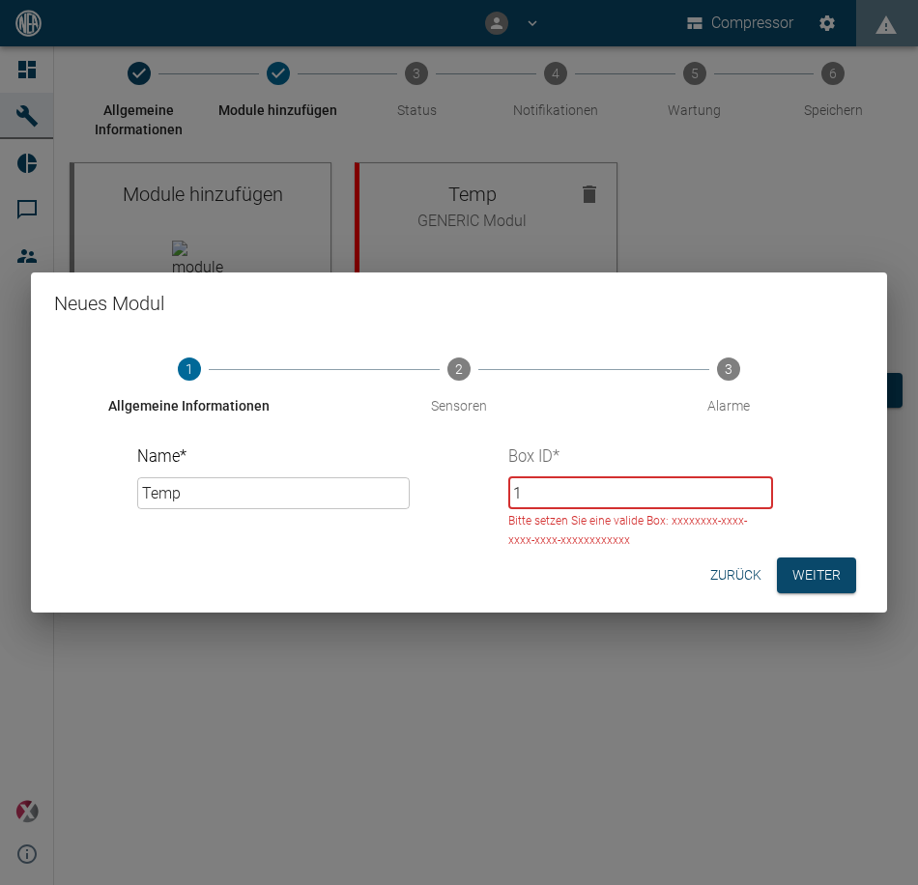
type input "1"
click at [740, 581] on button "Zurück" at bounding box center [736, 576] width 67 height 36
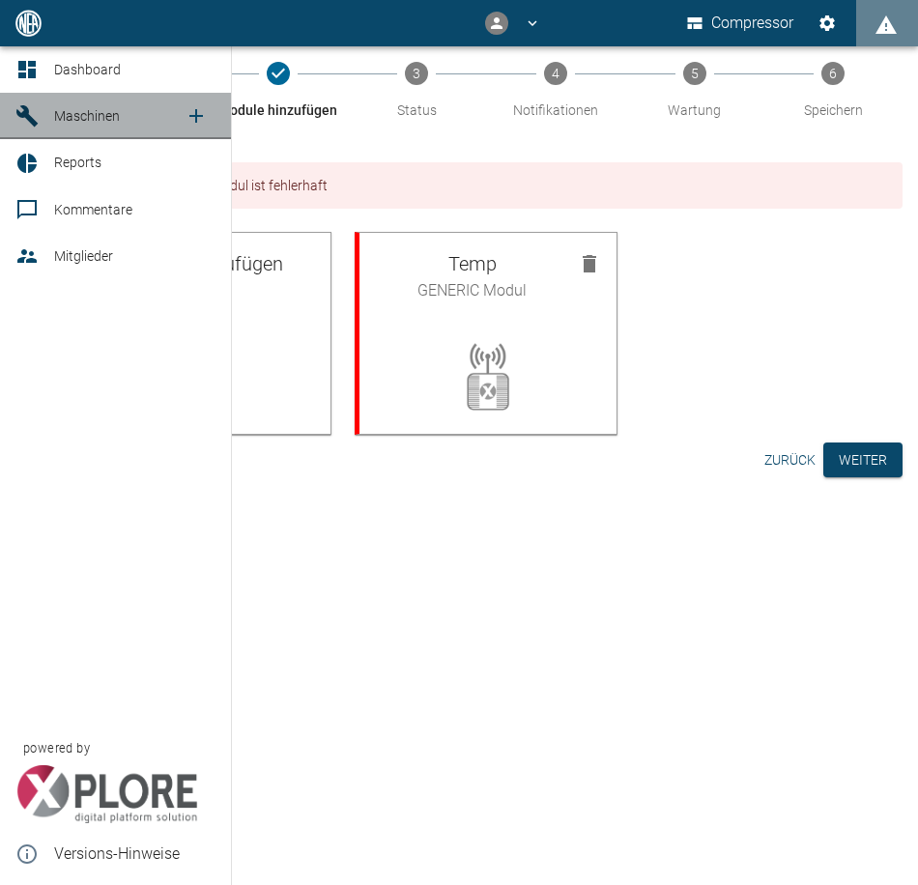
click at [43, 126] on div at bounding box center [29, 115] width 29 height 23
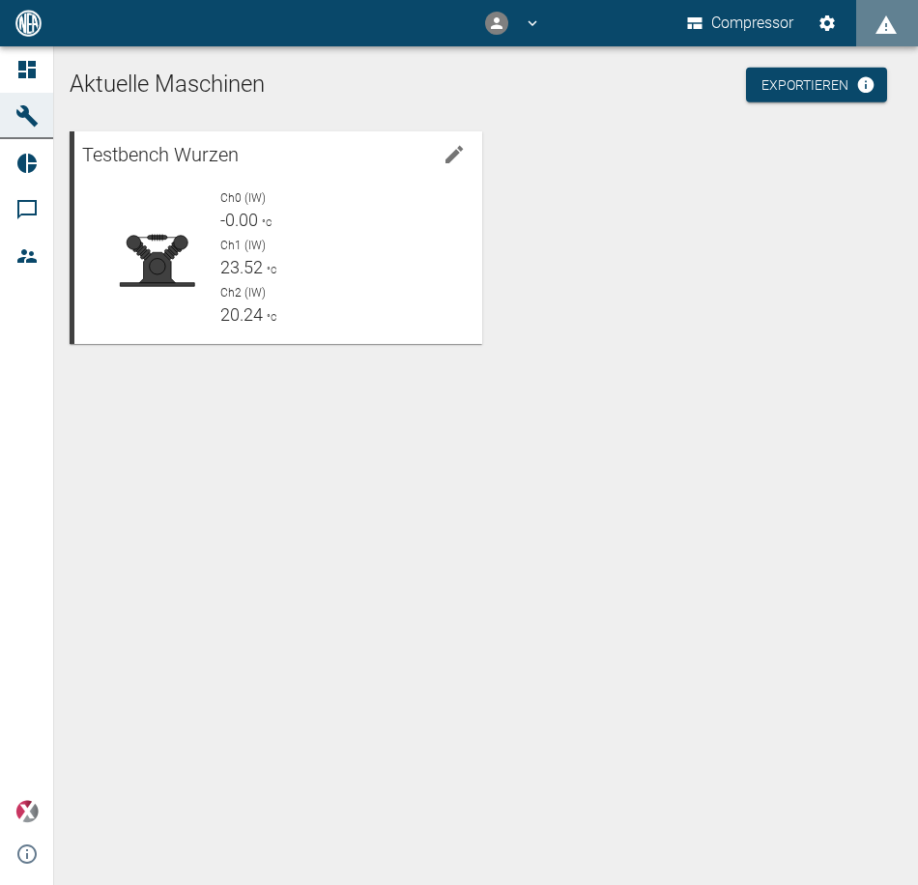
click at [769, 217] on div "Testbench Wurzen Ch0 (IW) -0.00 °C Ch1 (IW) 23.52 °C Ch2 (IW) 20.24 °C" at bounding box center [482, 234] width 841 height 220
click at [294, 262] on div "Ch1 (IW) 23.52 °C" at bounding box center [343, 258] width 246 height 43
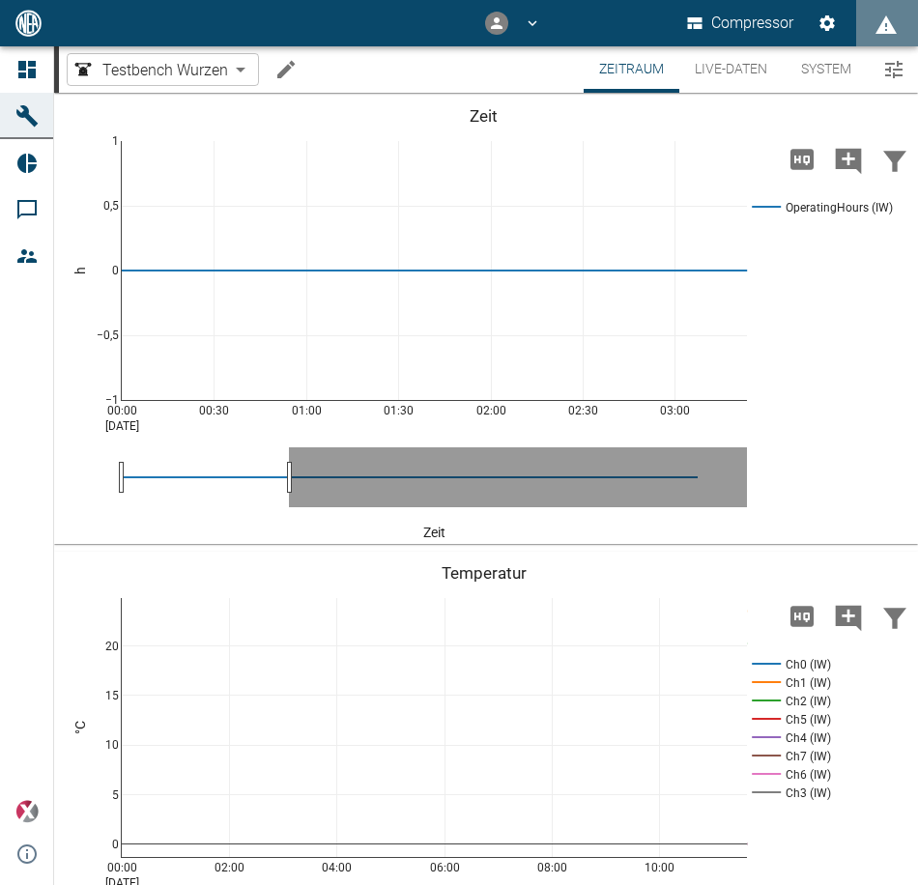
drag, startPoint x: 687, startPoint y: 485, endPoint x: 281, endPoint y: 485, distance: 405.9
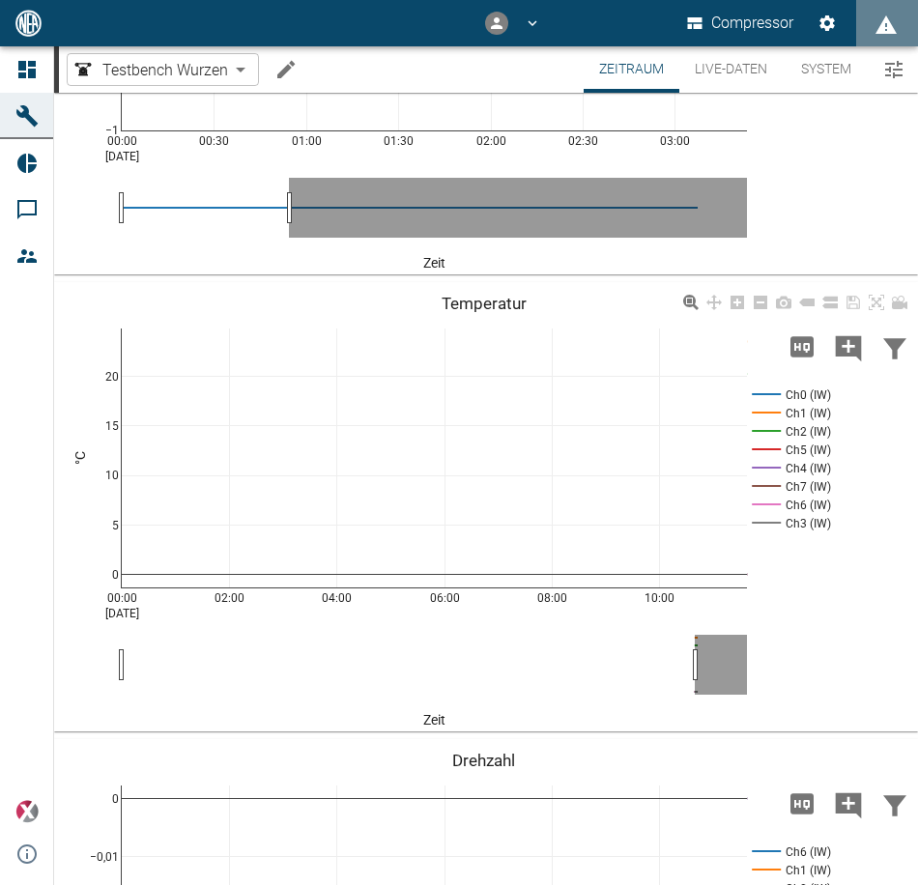
scroll to position [290, 0]
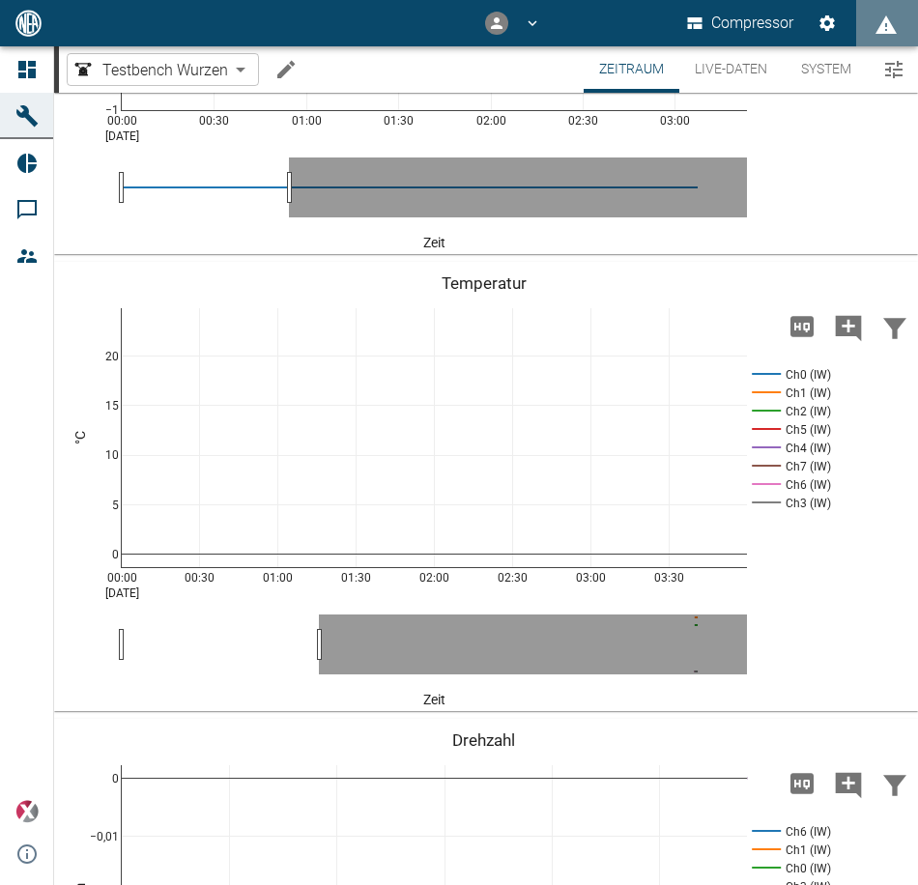
drag, startPoint x: 683, startPoint y: 640, endPoint x: 307, endPoint y: 637, distance: 375.9
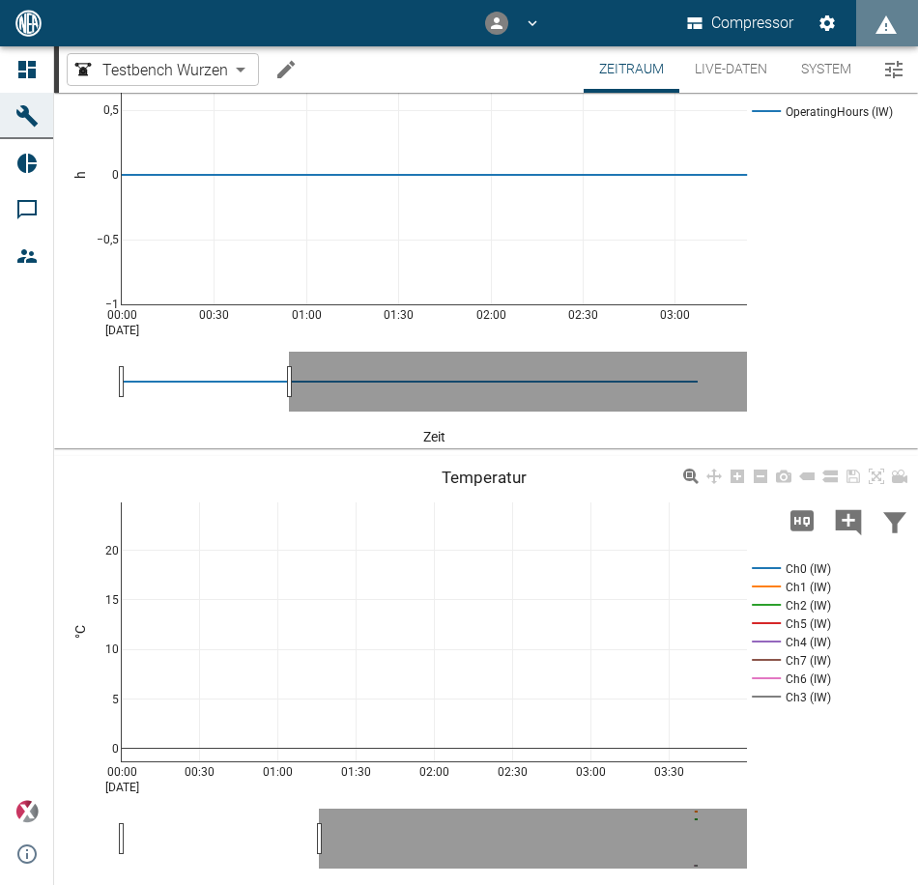
scroll to position [192, 0]
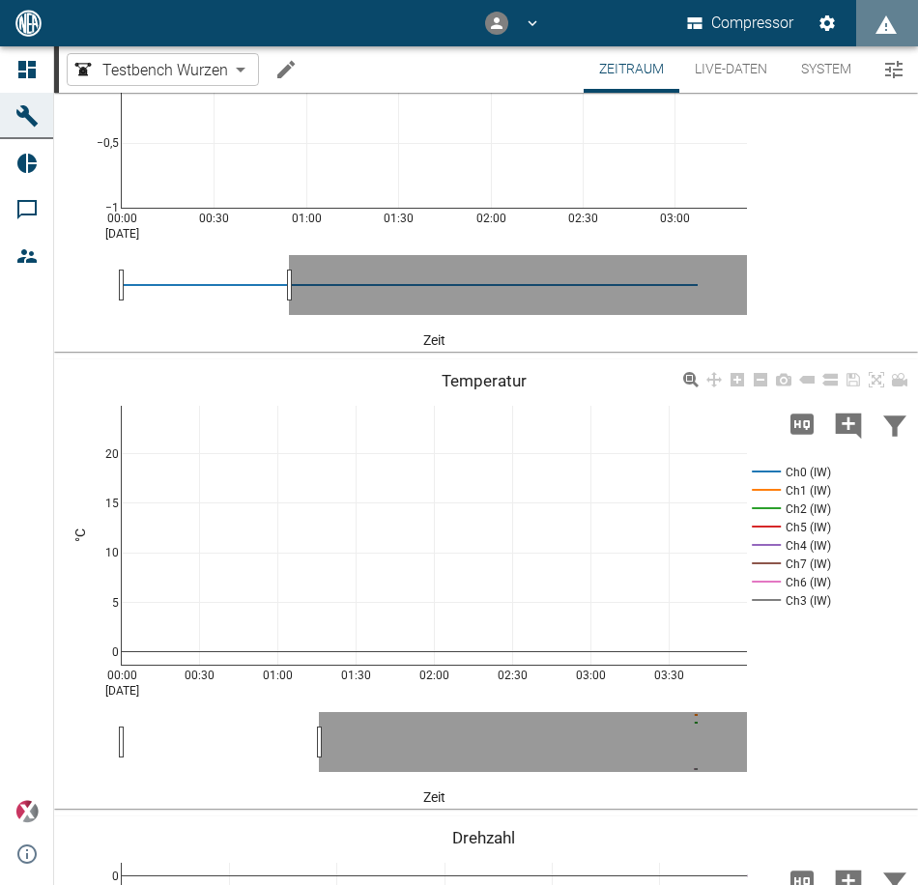
click at [791, 486] on rect at bounding box center [788, 490] width 83 height 18
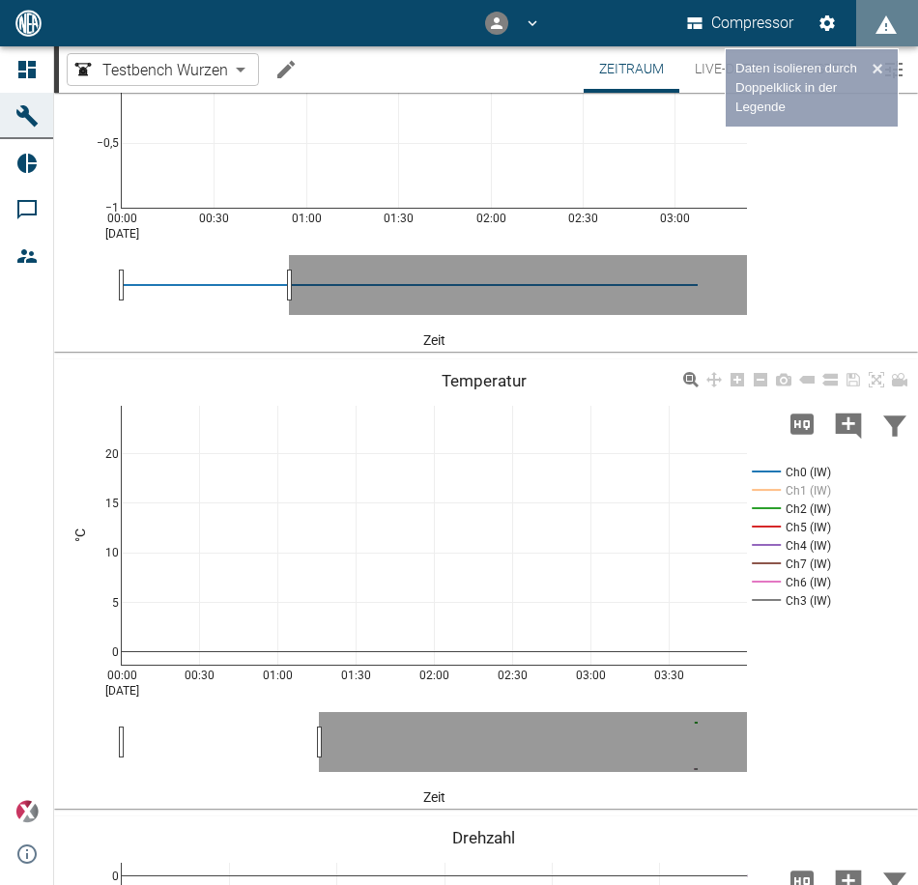
click at [766, 486] on rect at bounding box center [788, 490] width 83 height 18
click at [768, 507] on rect at bounding box center [788, 509] width 83 height 18
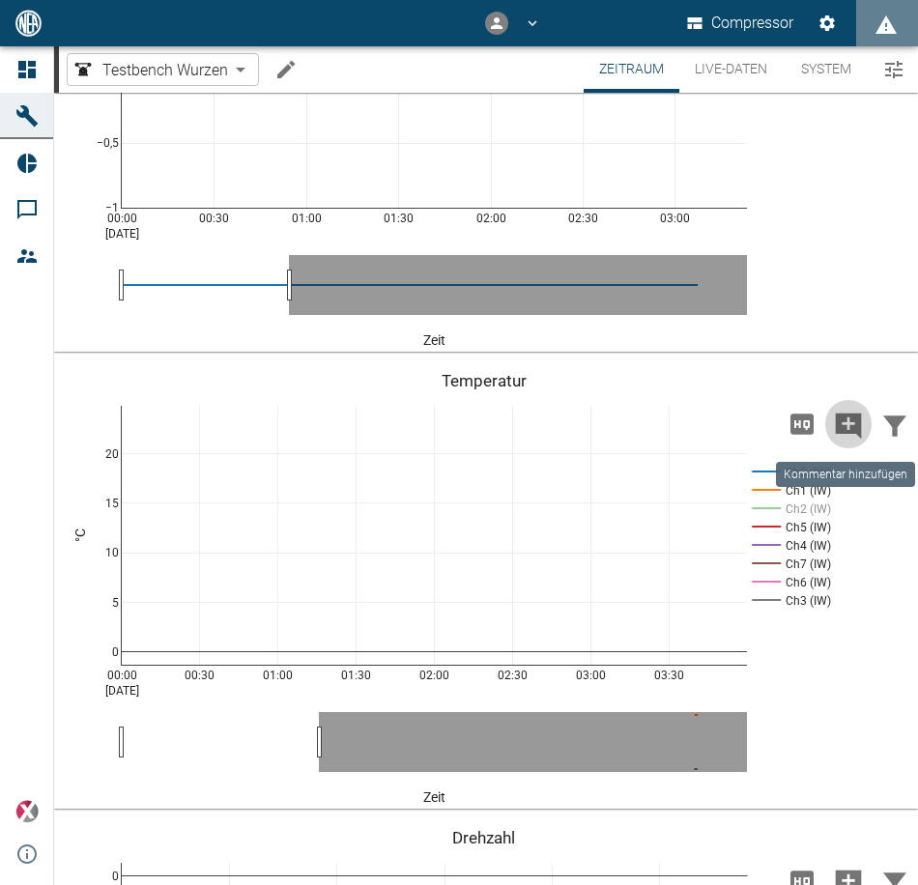
click at [864, 416] on button "Kommentar hinzufügen" at bounding box center [848, 424] width 46 height 50
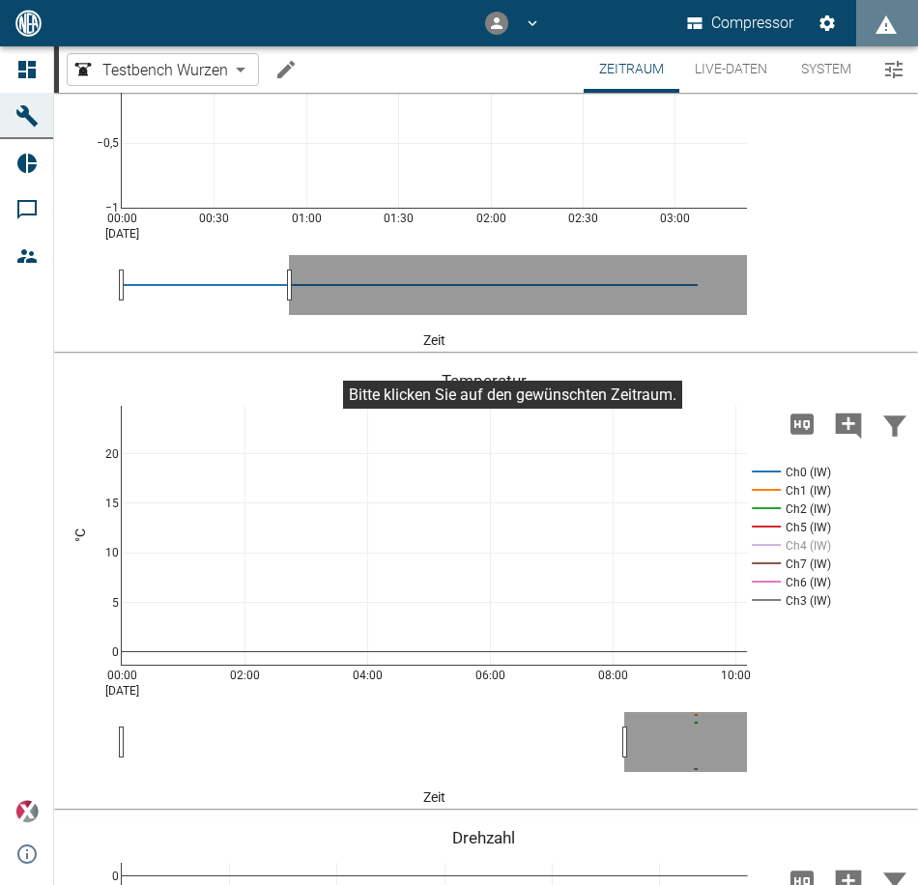
drag, startPoint x: 319, startPoint y: 741, endPoint x: 624, endPoint y: 737, distance: 305.4
click at [703, 57] on button "Live-Daten" at bounding box center [730, 69] width 103 height 46
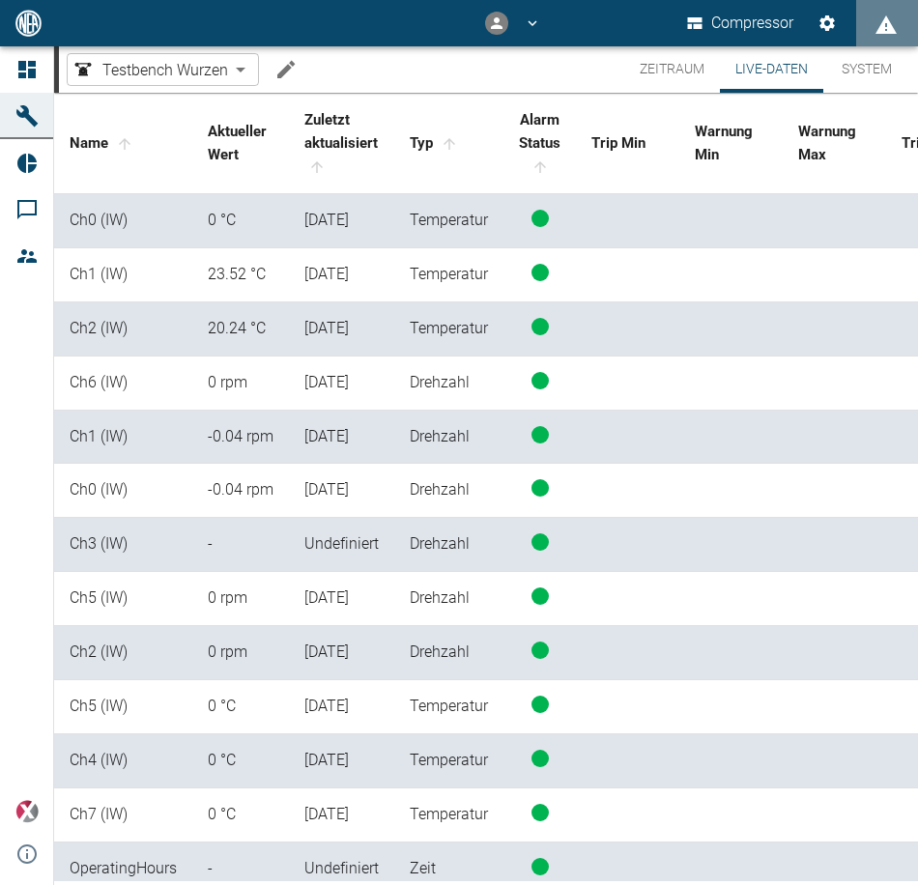
click at [671, 79] on button "Zeitraum" at bounding box center [672, 69] width 96 height 46
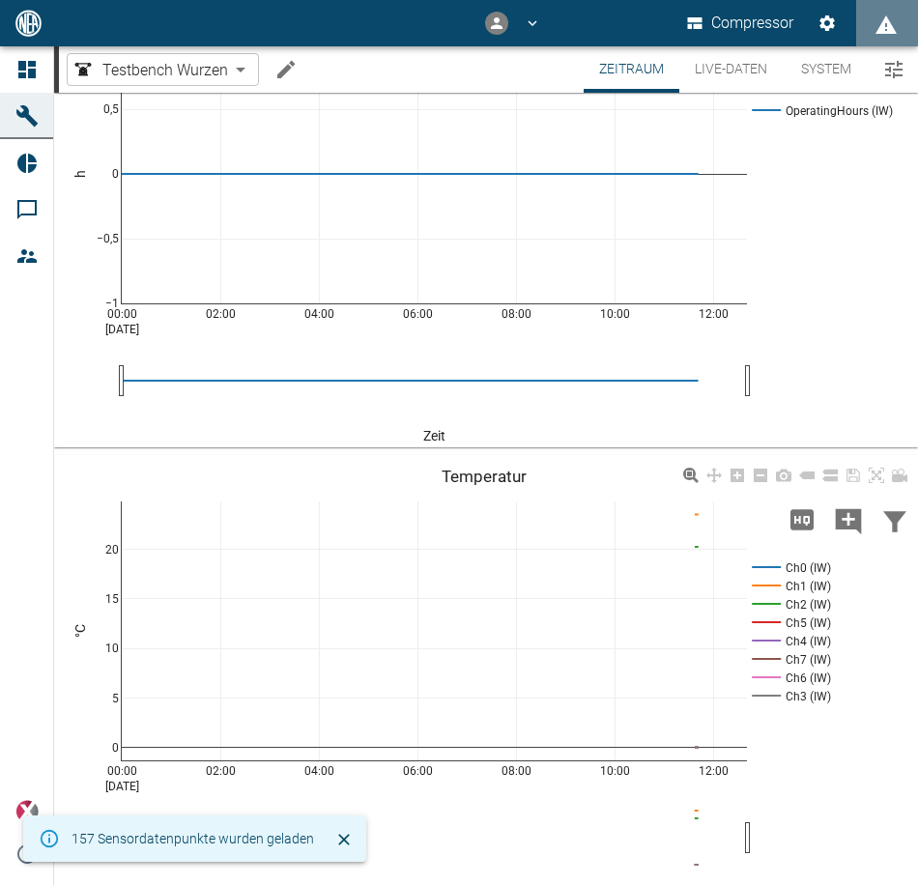
scroll to position [290, 0]
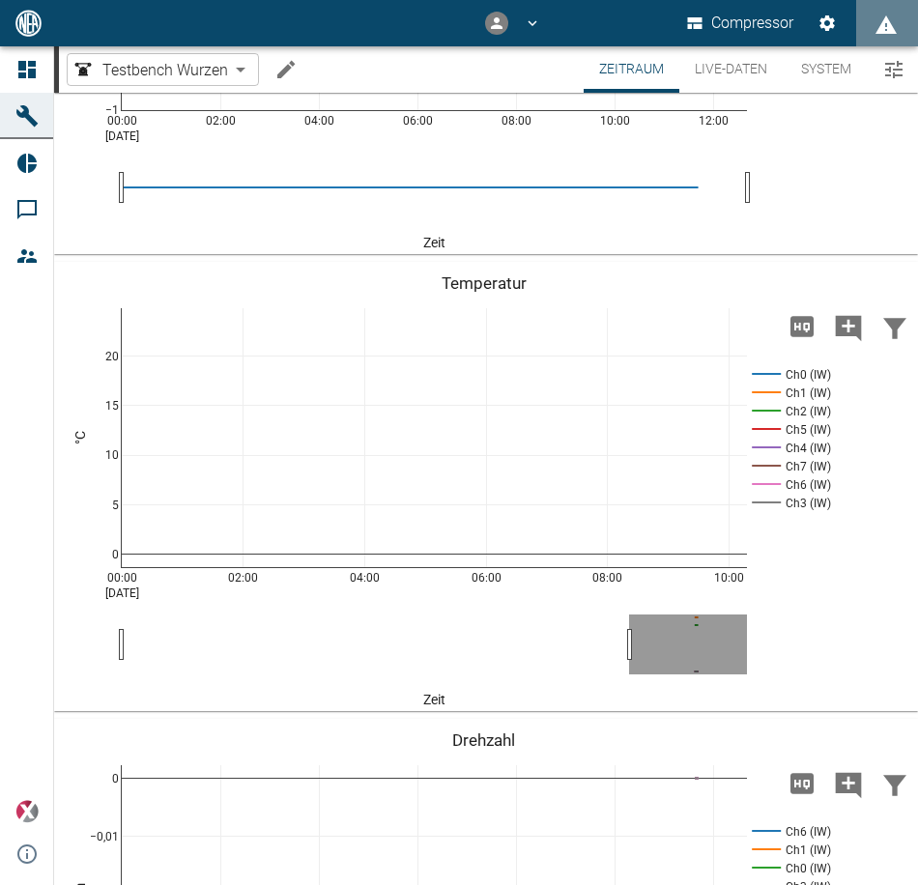
drag, startPoint x: 746, startPoint y: 647, endPoint x: 628, endPoint y: 649, distance: 117.9
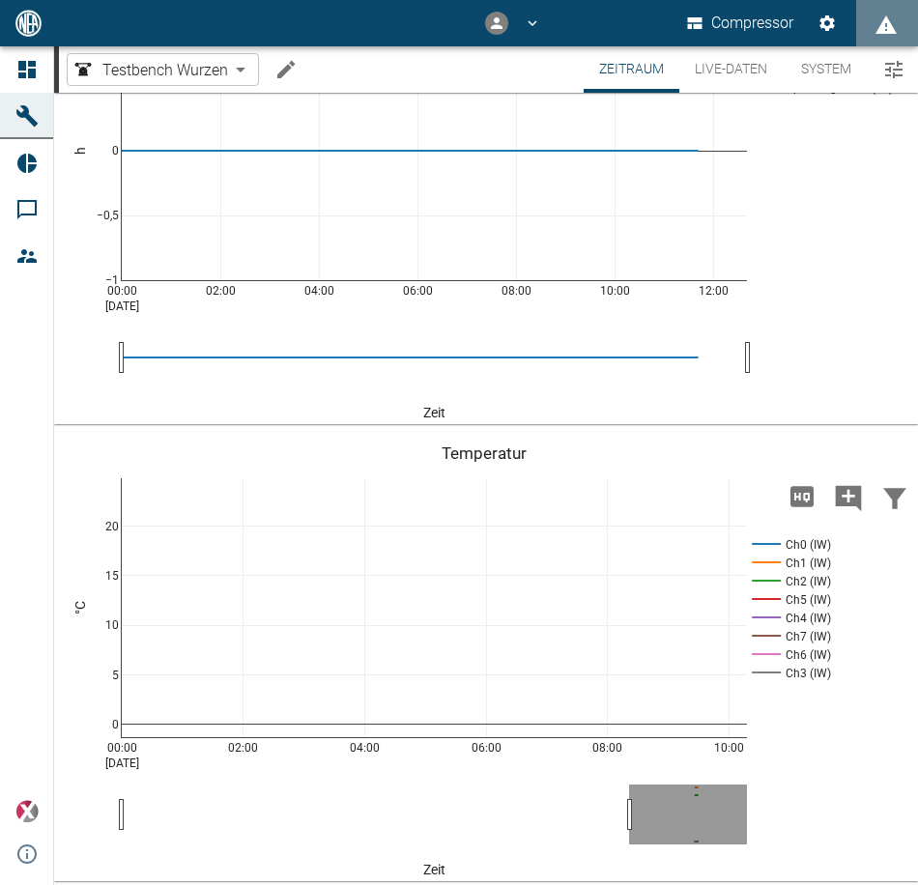
scroll to position [96, 0]
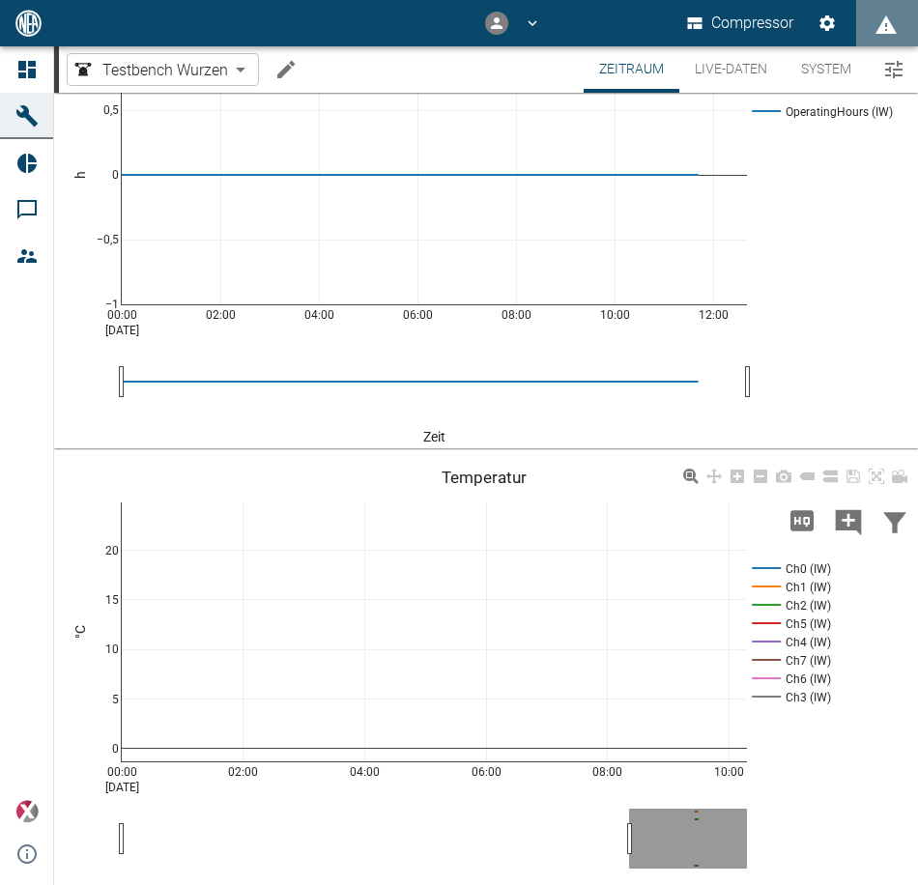
click at [796, 494] on div "00:00 [DATE] 02:00 04:00 06:00 08:00 10:00 0 5 10 15 20 Ch0 (IW) Ch1 (IW) Ch2 (…" at bounding box center [483, 681] width 859 height 435
click at [794, 510] on icon "Hohe Auflösung" at bounding box center [801, 520] width 23 height 20
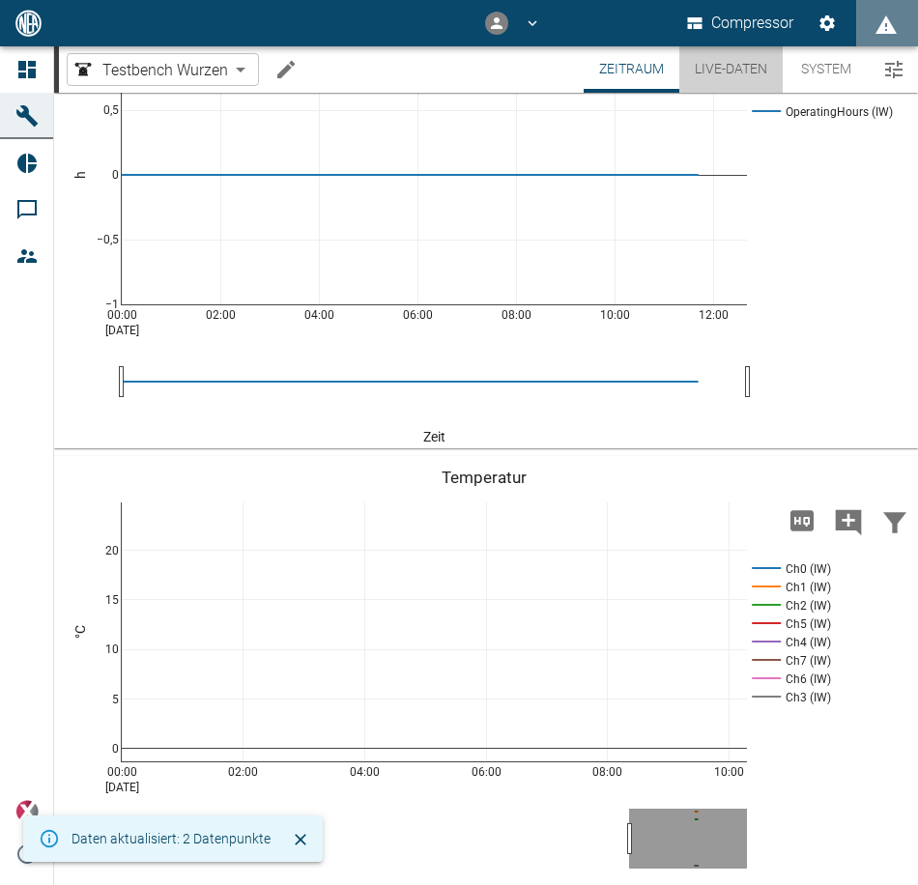
click at [747, 72] on button "Live-Daten" at bounding box center [730, 69] width 103 height 46
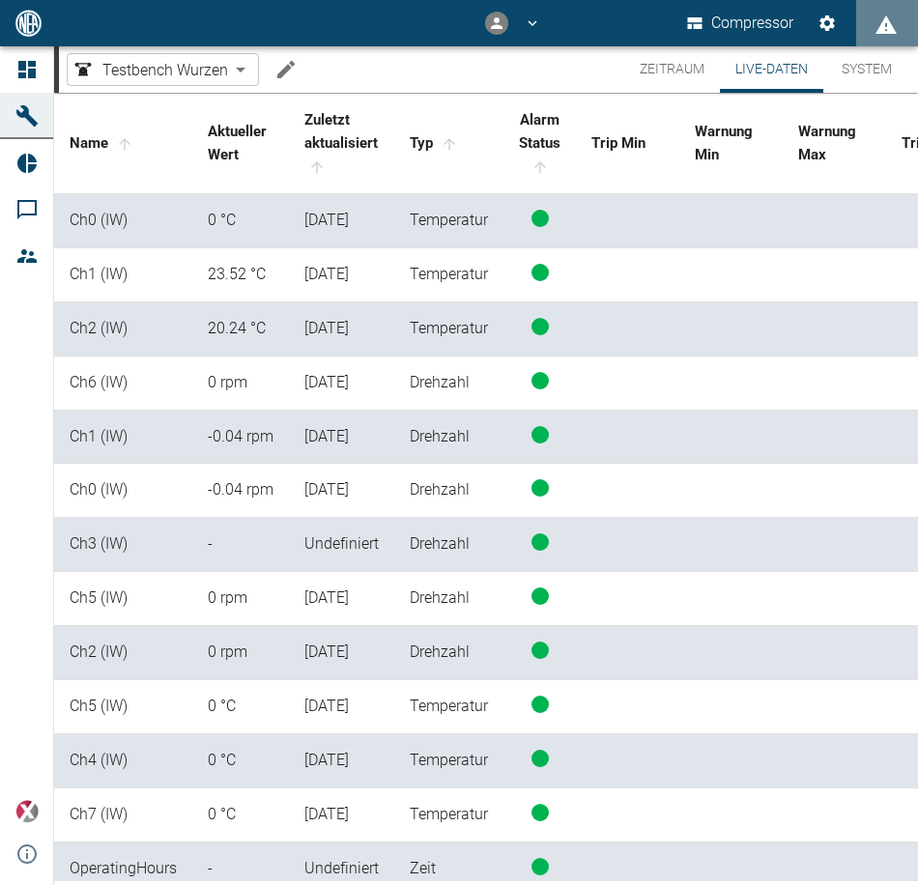
click at [110, 287] on td "Ch1 (IW)" at bounding box center [123, 275] width 138 height 54
click at [853, 59] on button "System" at bounding box center [866, 69] width 87 height 46
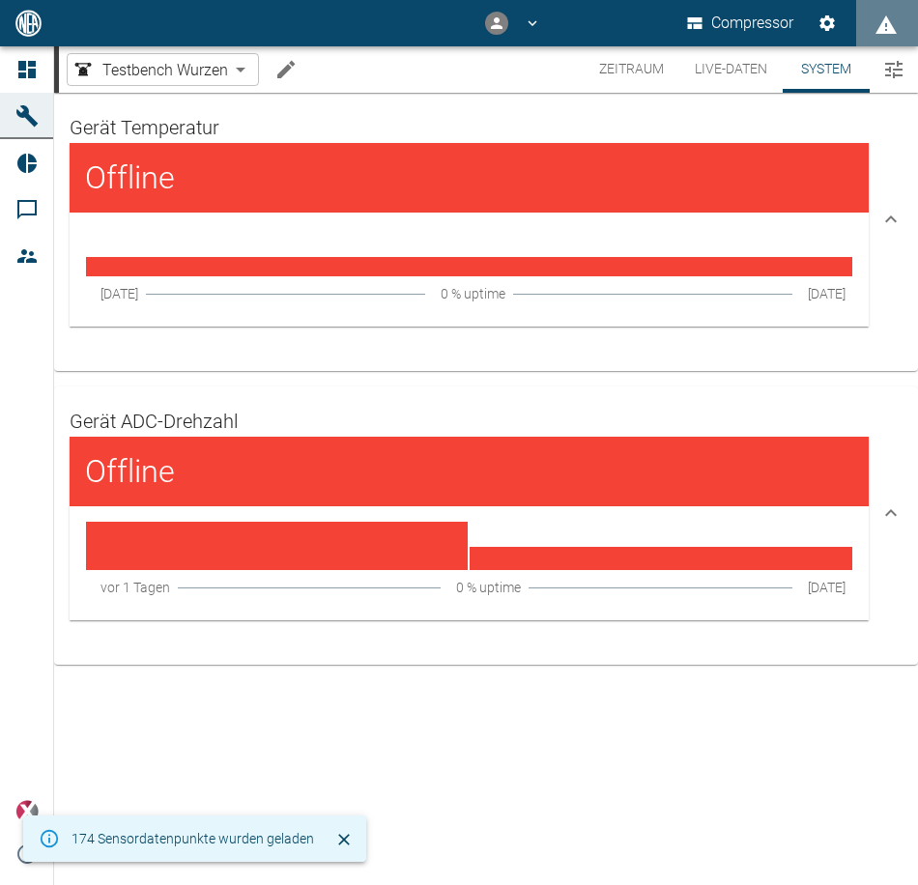
click at [345, 195] on div at bounding box center [565, 177] width 576 height 39
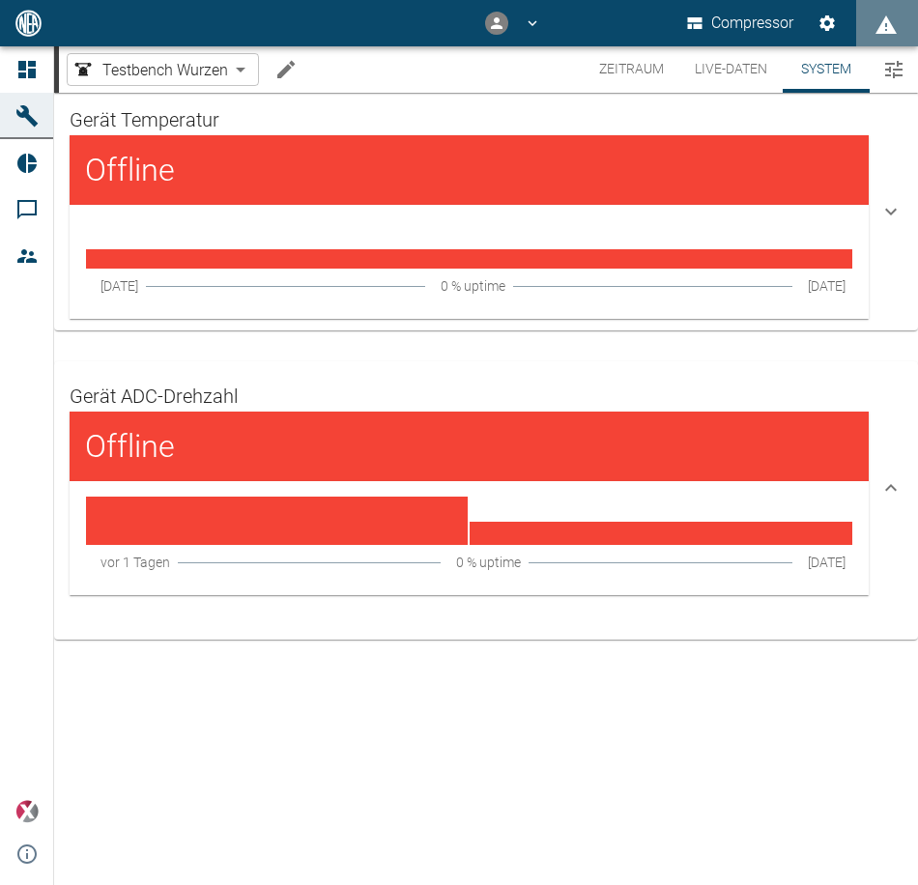
click at [568, 175] on div at bounding box center [565, 170] width 576 height 39
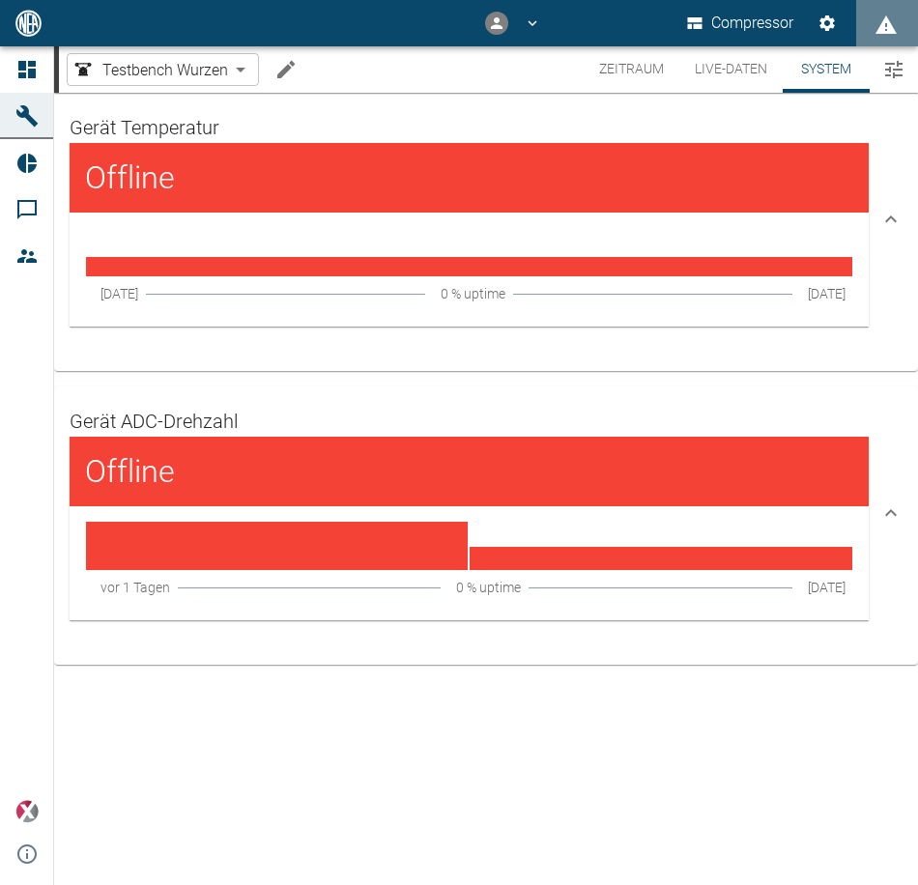
click at [458, 571] on div "[DATE] 0 % uptime [DATE]" at bounding box center [469, 563] width 799 height 114
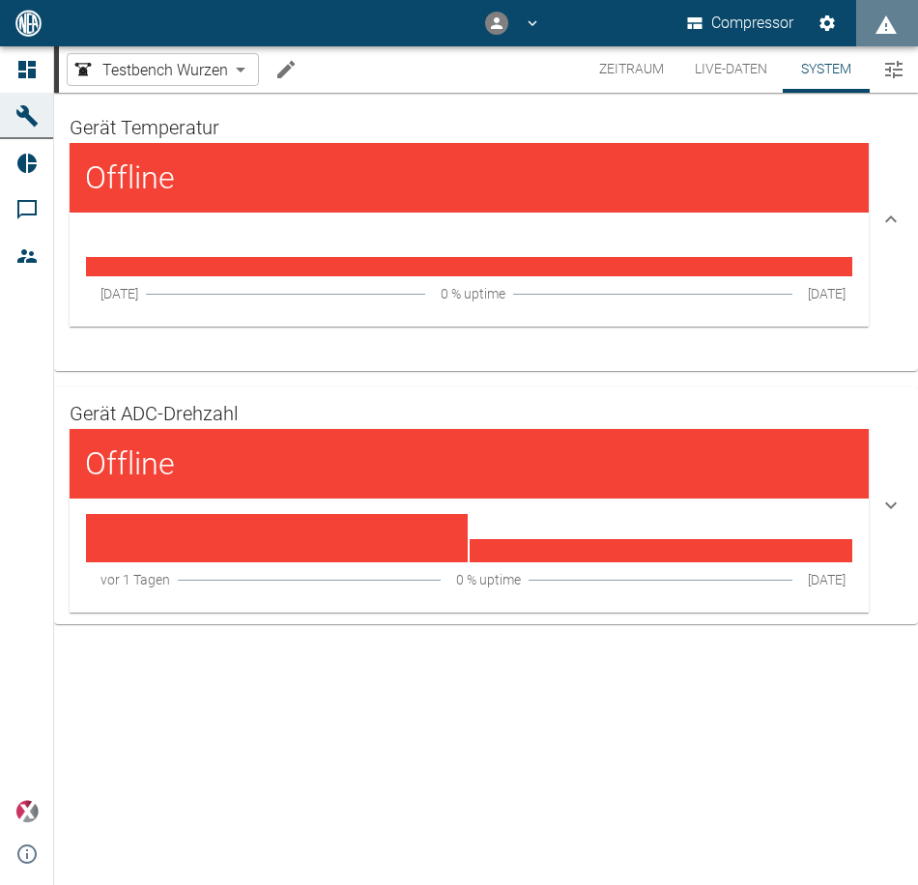
click at [458, 571] on span "0 % uptime" at bounding box center [488, 579] width 65 height 19
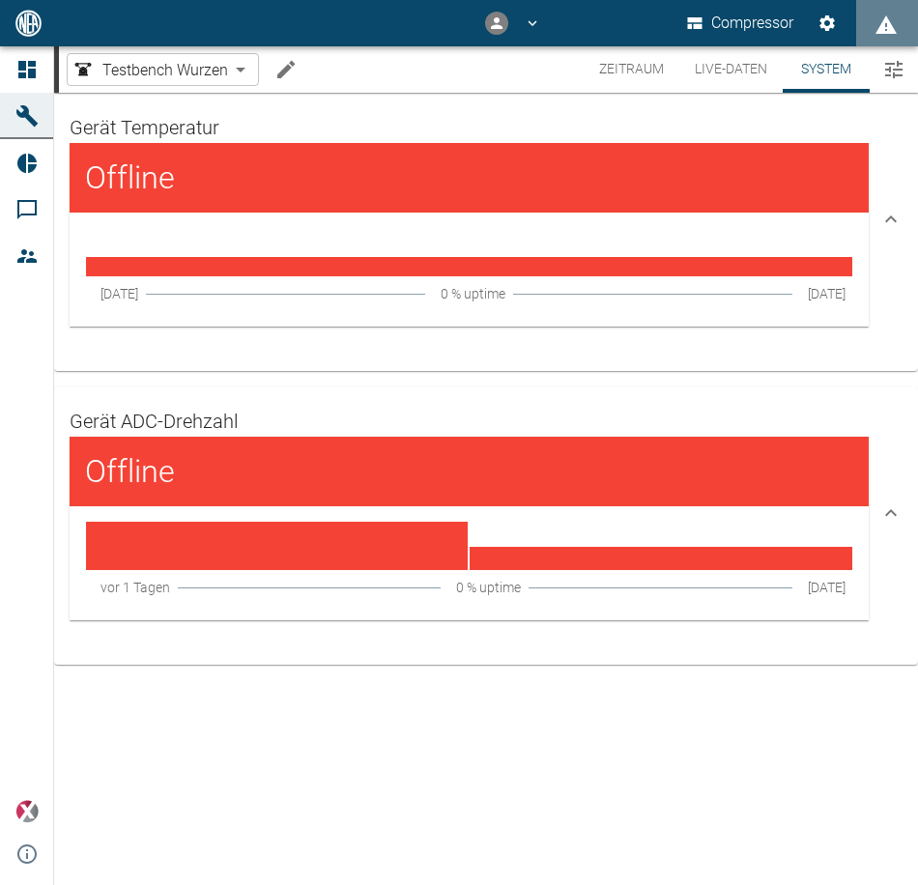
click at [892, 72] on icon "Menü umschalten" at bounding box center [893, 69] width 23 height 23
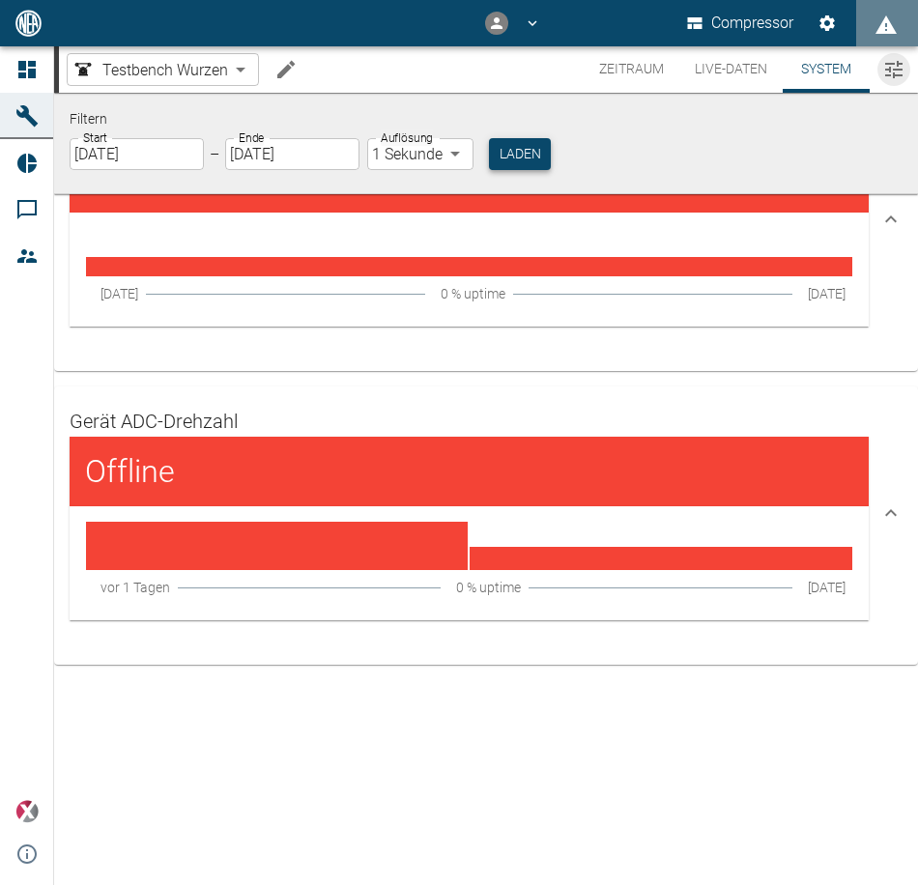
click at [523, 147] on button "Laden" at bounding box center [520, 154] width 62 height 32
click at [704, 61] on button "Live-Daten" at bounding box center [730, 69] width 103 height 46
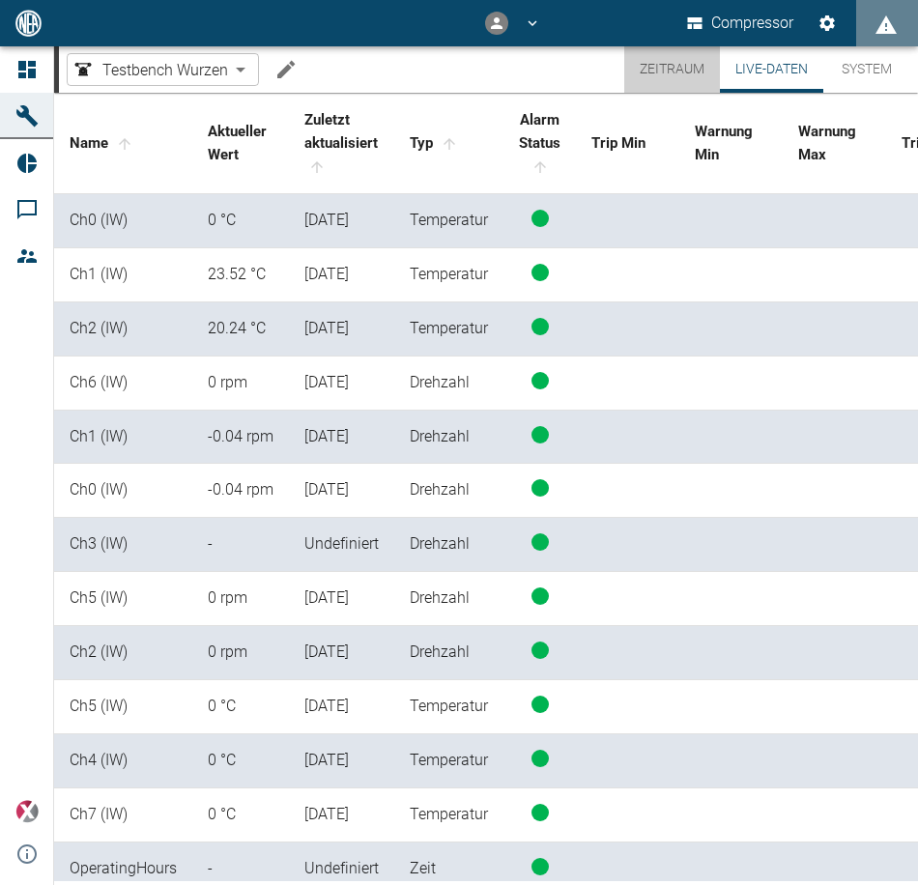
click at [659, 68] on button "Zeitraum" at bounding box center [672, 69] width 96 height 46
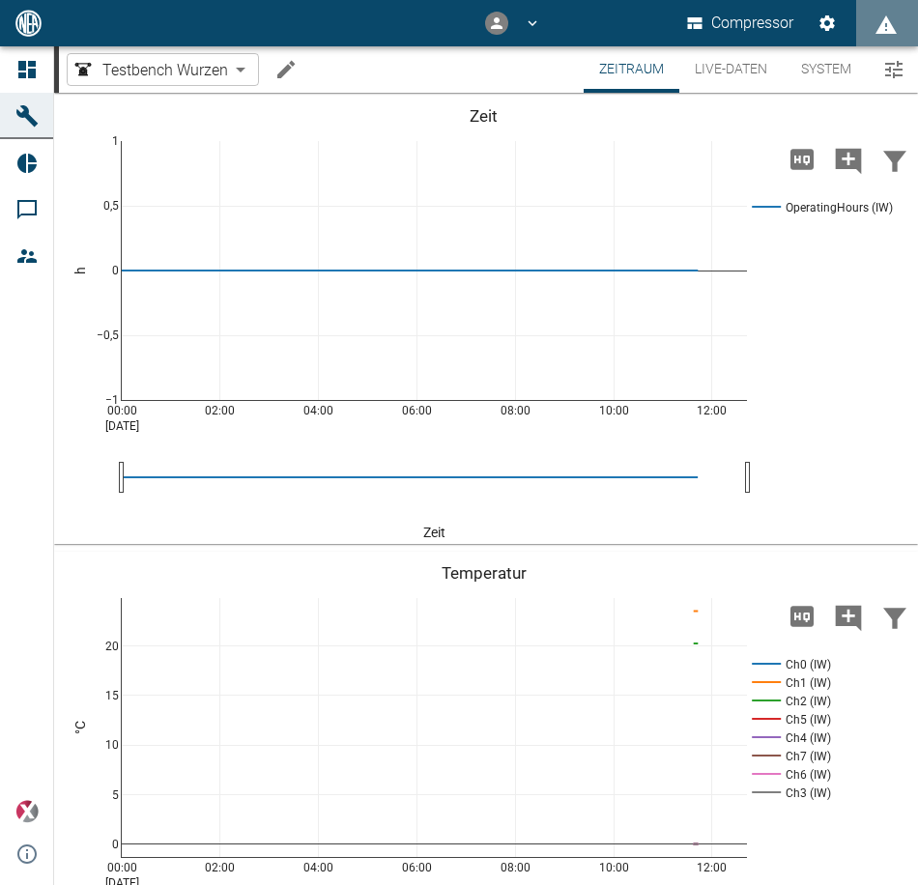
click at [703, 64] on button "Live-Daten" at bounding box center [730, 69] width 103 height 46
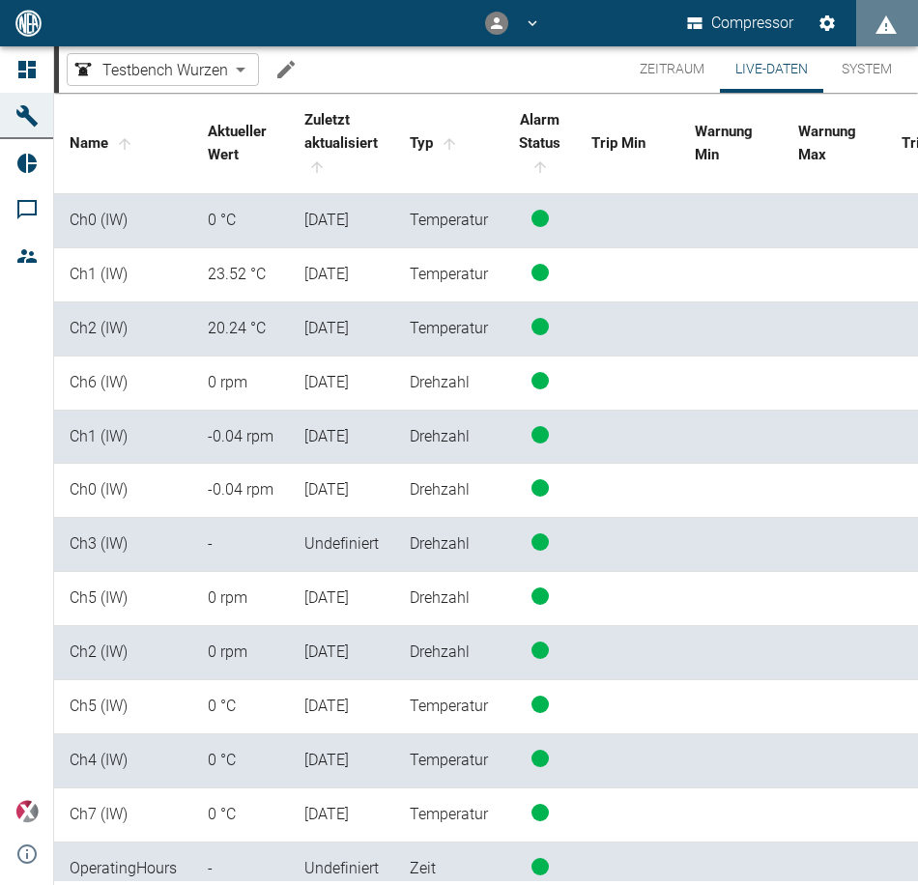
click at [894, 69] on button "System" at bounding box center [866, 69] width 87 height 46
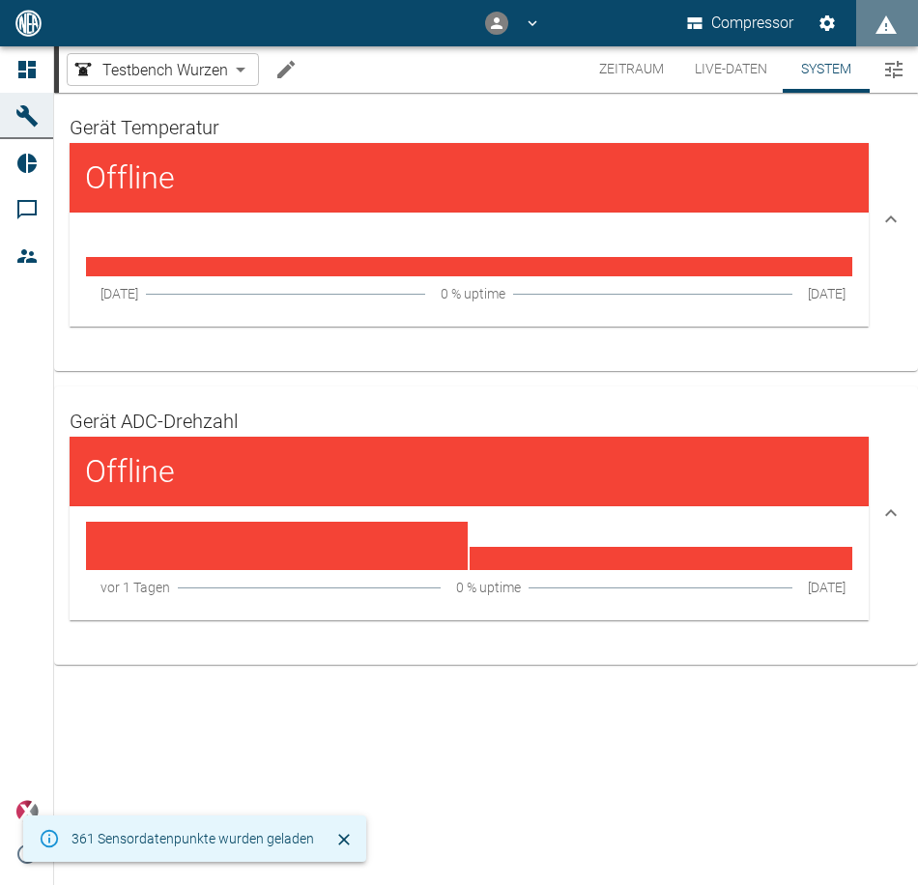
click at [736, 57] on button "Live-Daten" at bounding box center [730, 69] width 103 height 46
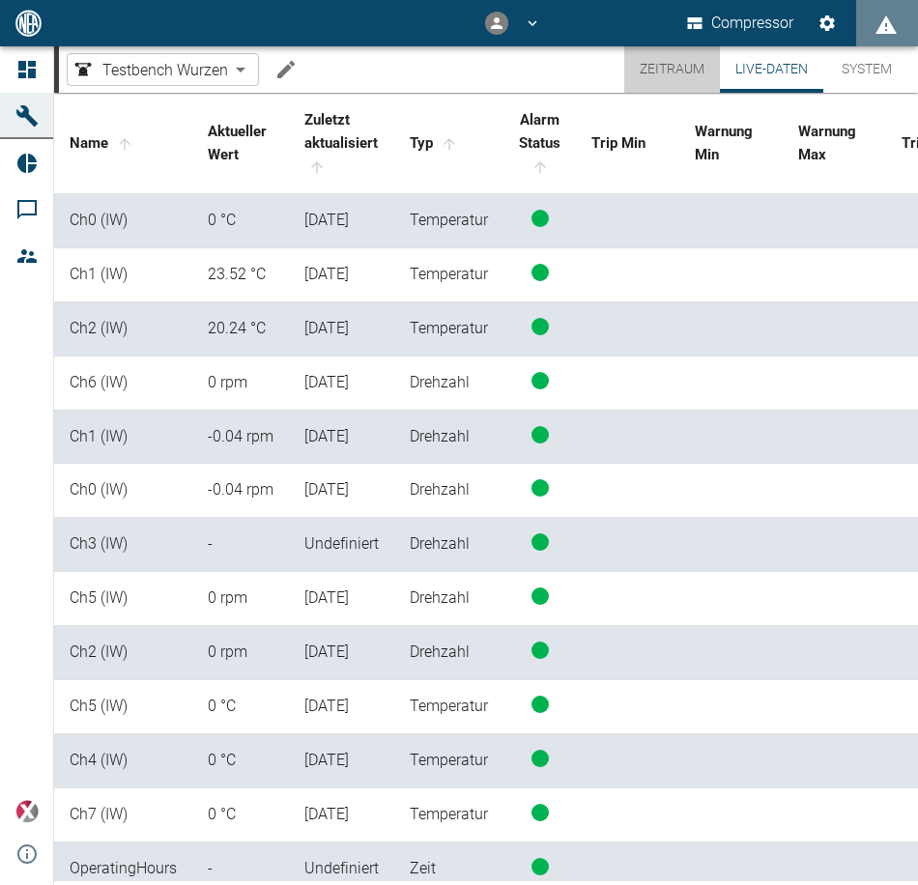
click at [644, 63] on button "Zeitraum" at bounding box center [672, 69] width 96 height 46
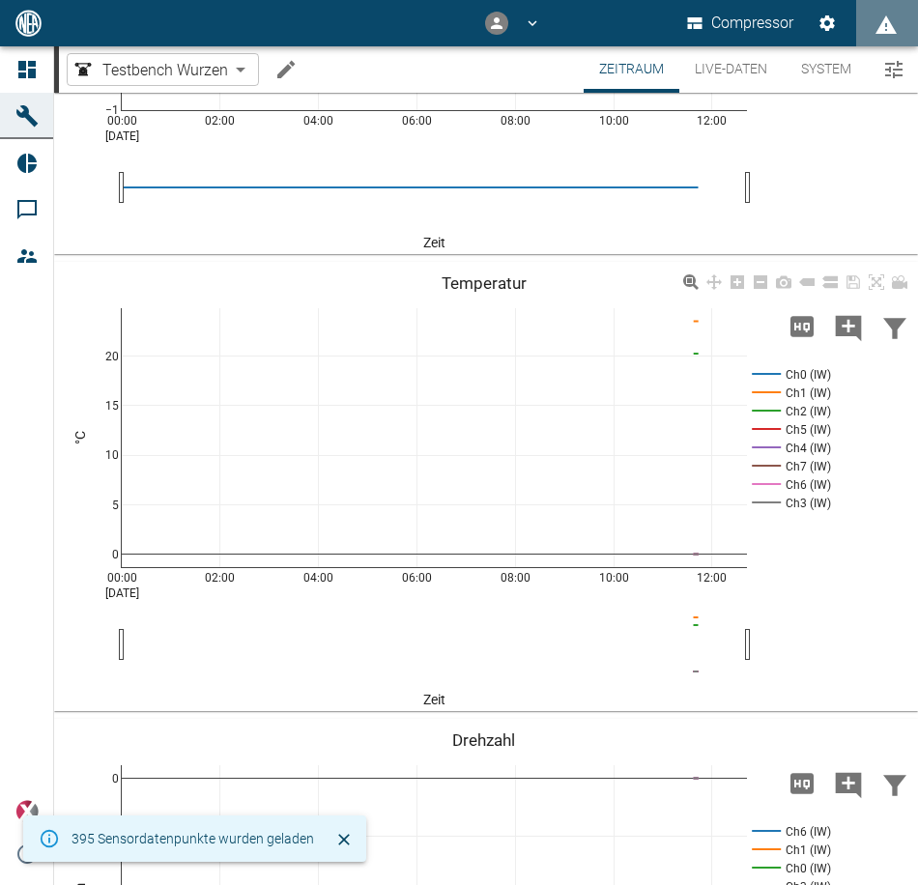
scroll to position [193, 0]
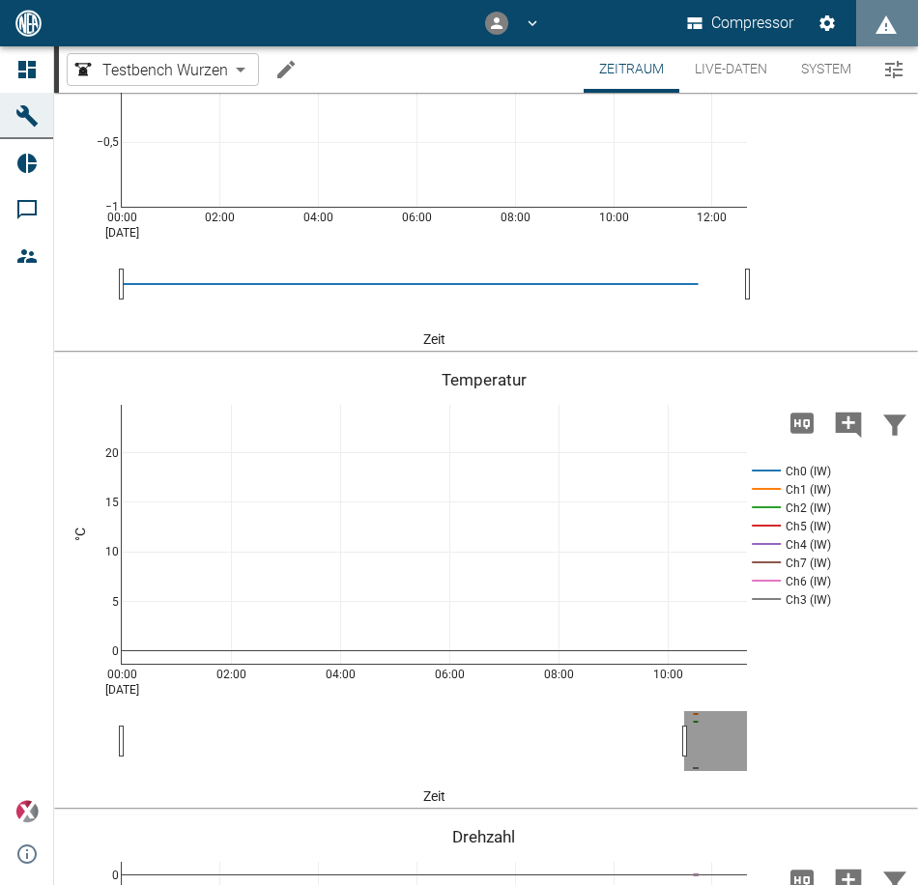
drag, startPoint x: 741, startPoint y: 740, endPoint x: 678, endPoint y: 738, distance: 62.8
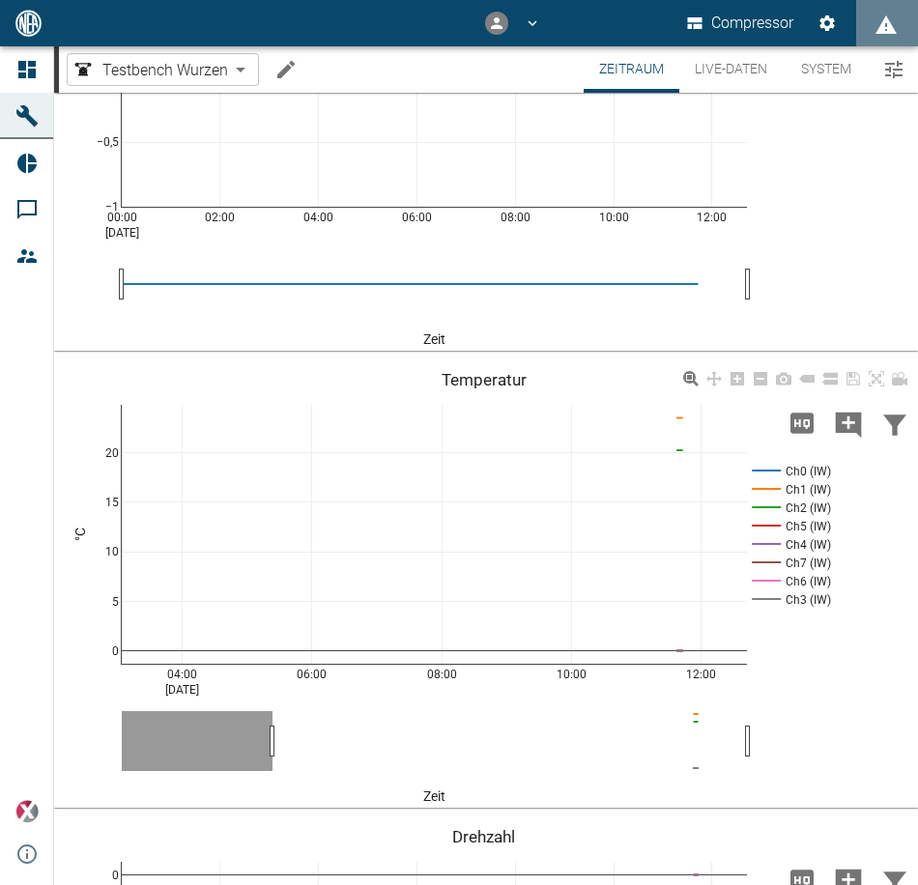
drag, startPoint x: 679, startPoint y: 736, endPoint x: 836, endPoint y: 737, distance: 156.6
